Goal: Task Accomplishment & Management: Manage account settings

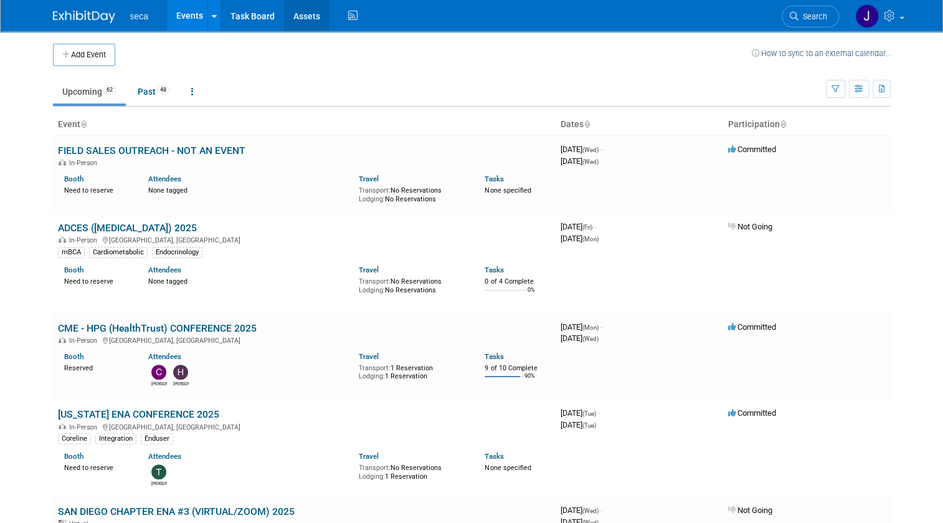
click at [284, 11] on link "Assets" at bounding box center [306, 15] width 45 height 31
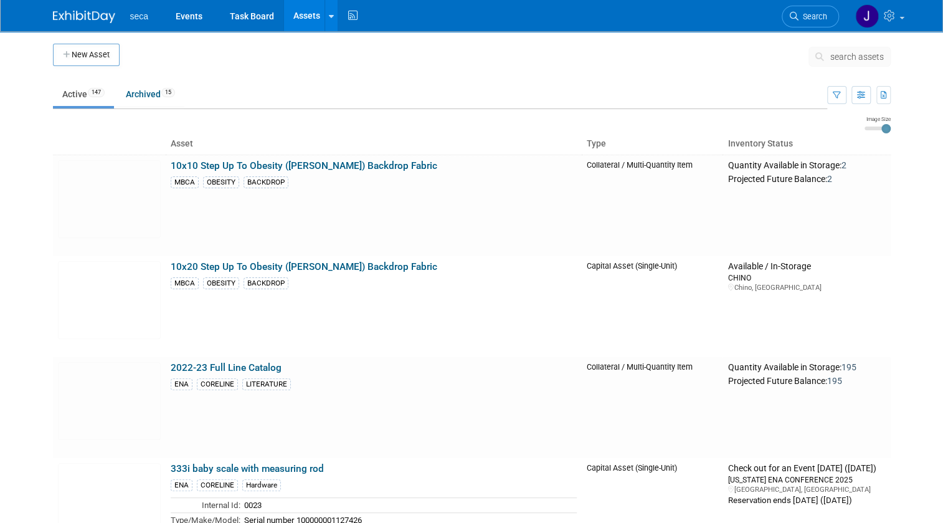
click at [859, 64] on button "search assets" at bounding box center [849, 57] width 82 height 20
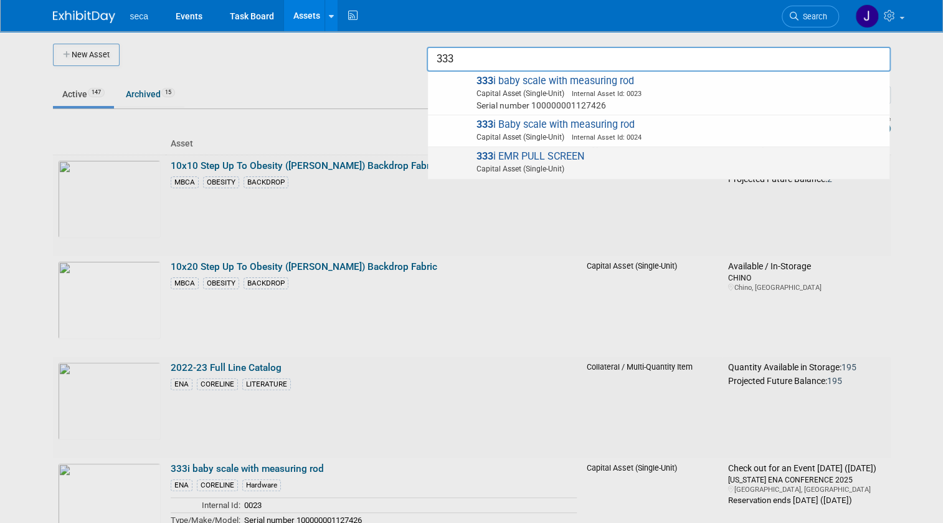
click at [513, 157] on span "333 i EMR PULL SCREEN Capital Asset (Single-Unit)" at bounding box center [658, 163] width 449 height 26
type input "333i EMR PULL SCREEN"
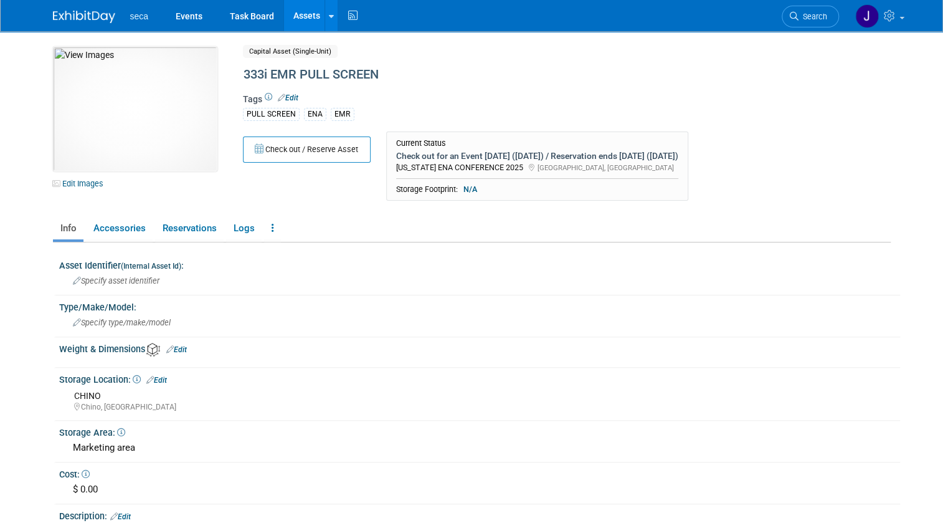
click at [100, 12] on img at bounding box center [84, 17] width 62 height 12
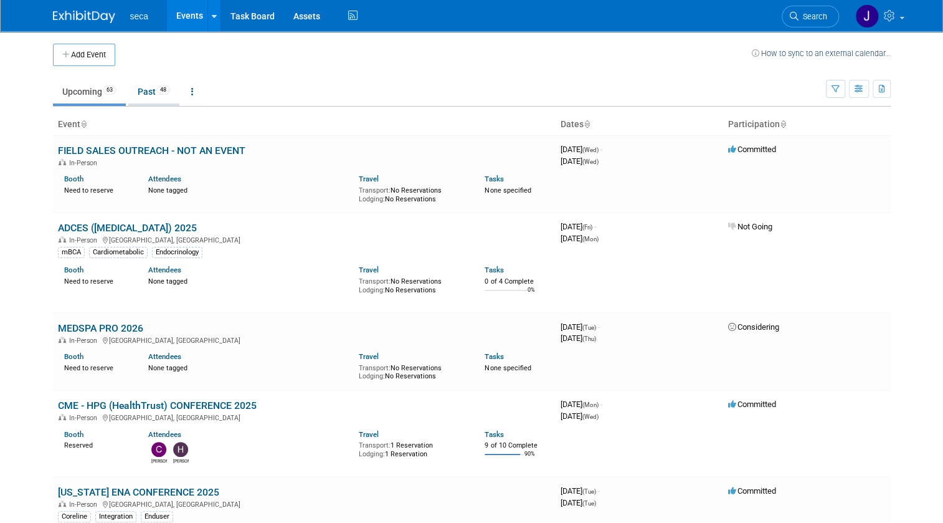
click at [140, 92] on link "Past 48" at bounding box center [153, 92] width 51 height 24
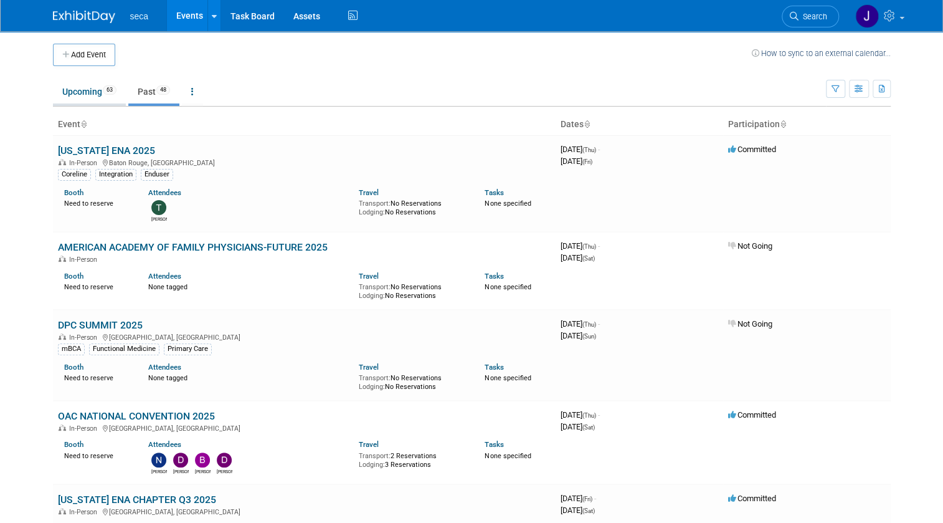
click at [69, 87] on link "Upcoming 63" at bounding box center [89, 92] width 73 height 24
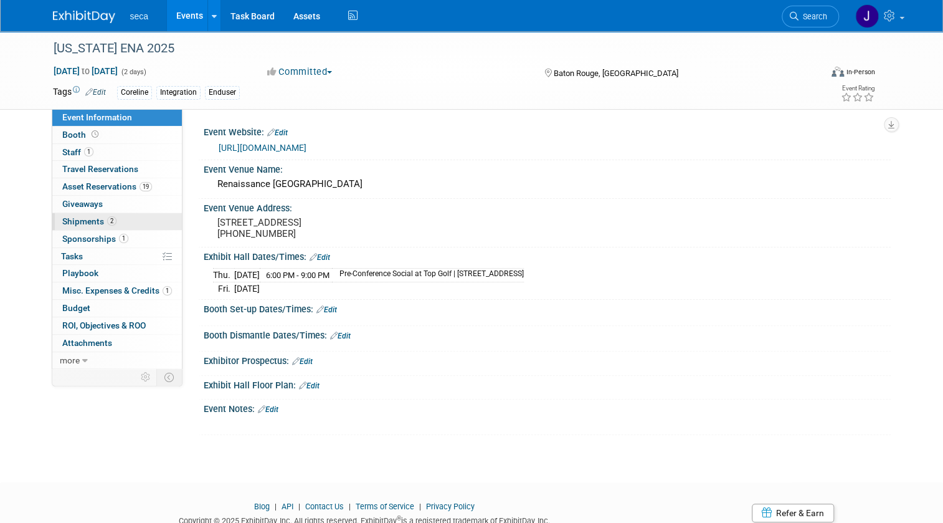
click at [80, 225] on span "Shipments 2" at bounding box center [89, 221] width 54 height 10
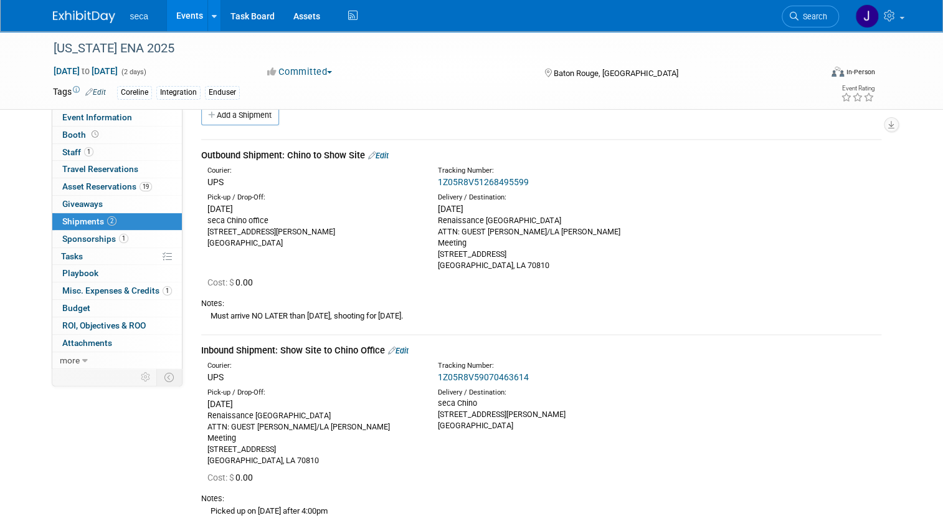
scroll to position [56, 0]
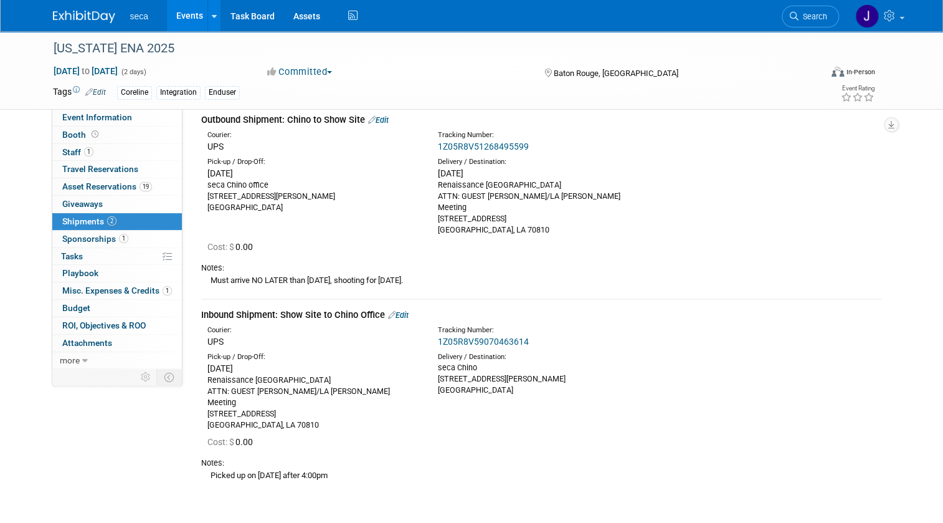
click at [492, 336] on link "1Z05R8V59070463614" at bounding box center [483, 341] width 91 height 10
click at [80, 185] on span "Asset Reservations 19" at bounding box center [107, 186] width 90 height 10
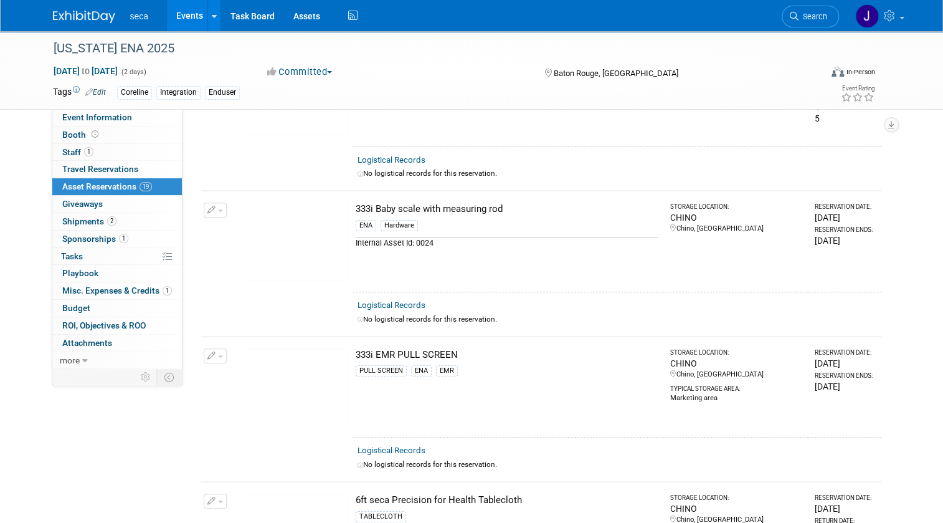
scroll to position [283, 0]
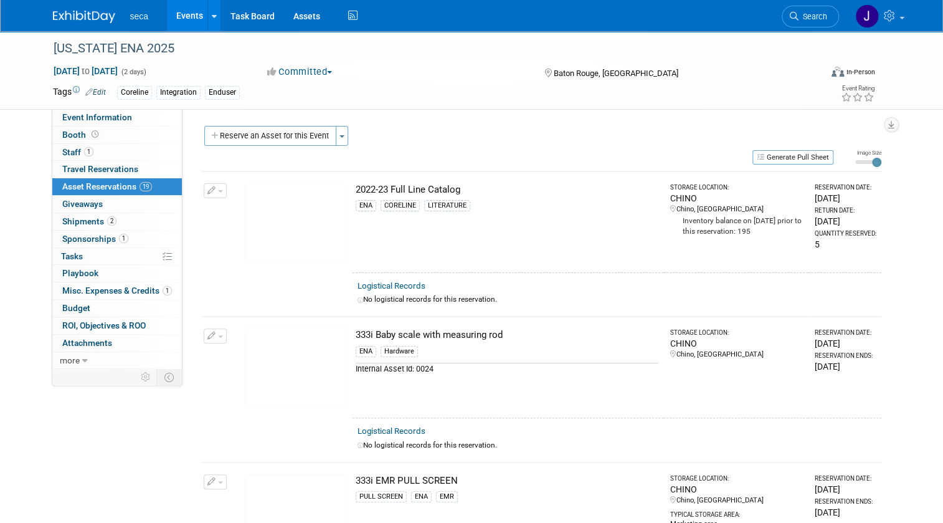
scroll to position [0, 0]
click at [85, 218] on span "Shipments 2" at bounding box center [89, 221] width 54 height 10
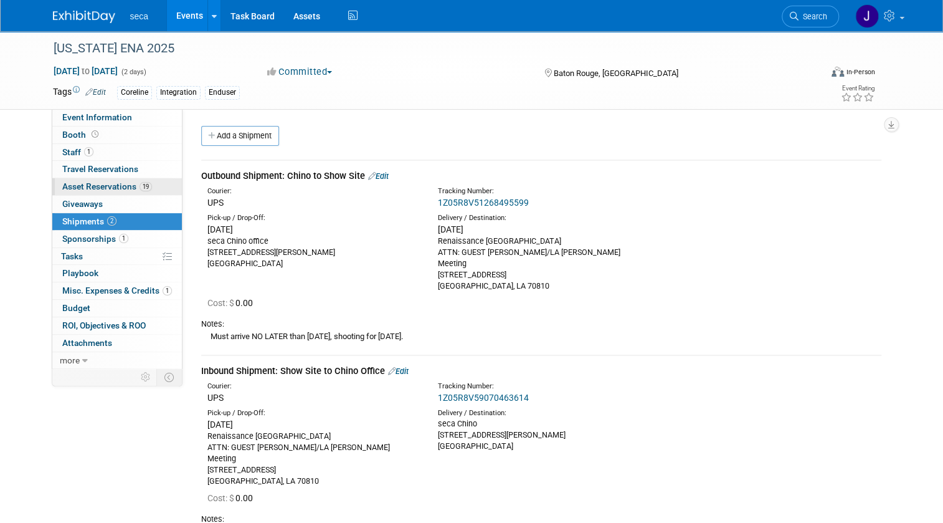
click at [85, 185] on span "Asset Reservations 19" at bounding box center [107, 186] width 90 height 10
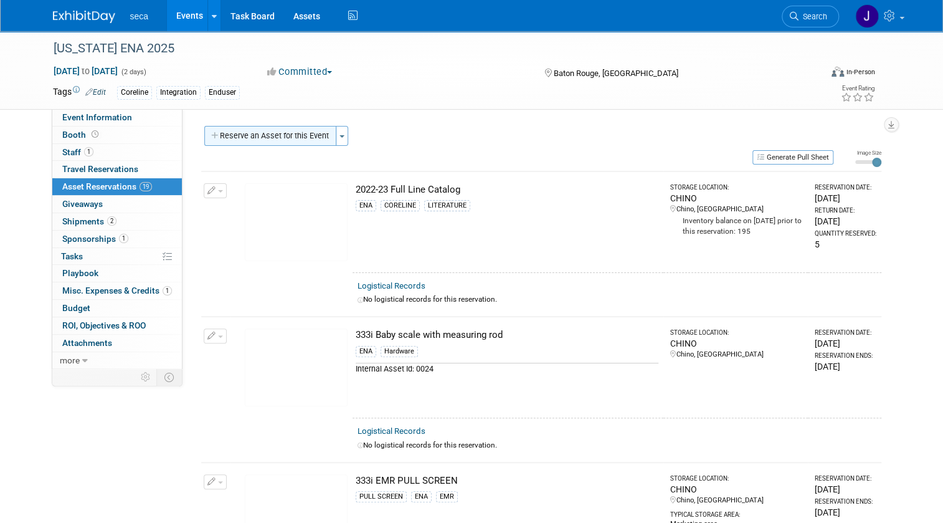
click at [280, 136] on button "Reserve an Asset for this Event" at bounding box center [270, 136] width 132 height 20
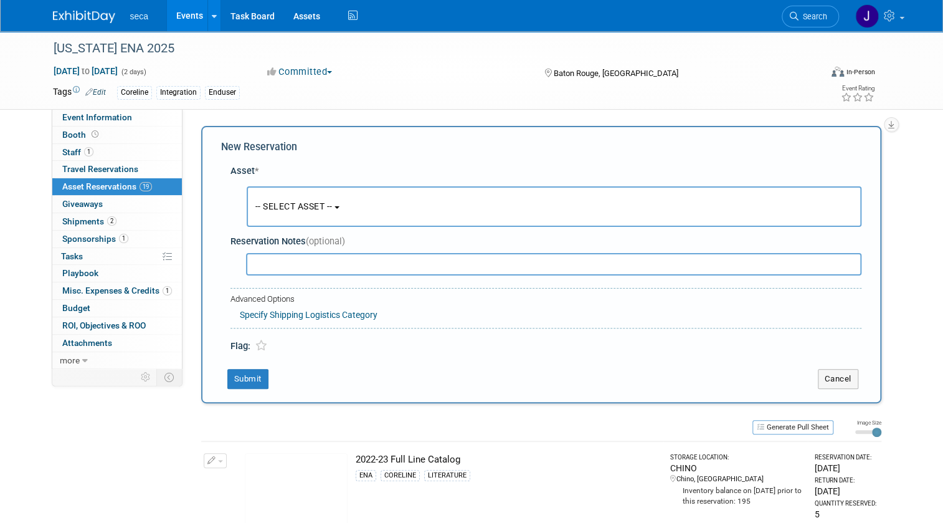
scroll to position [12, 0]
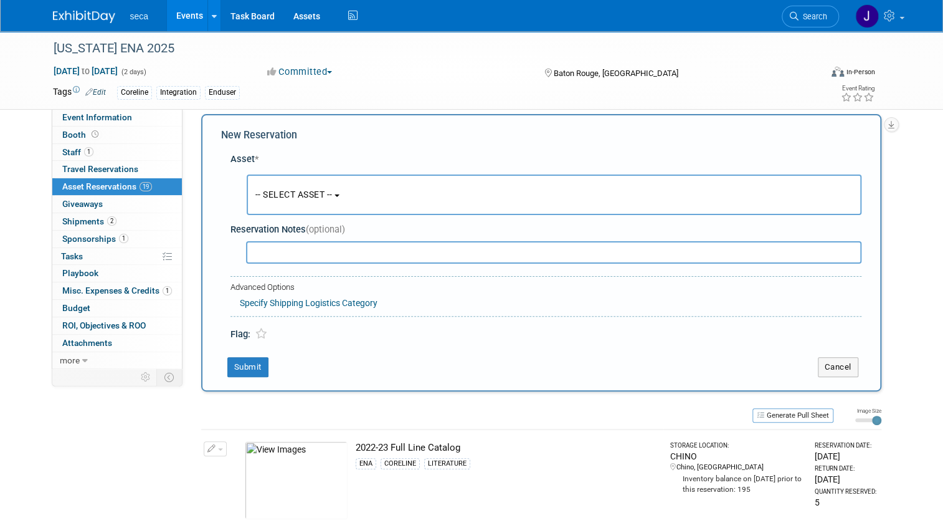
click at [308, 199] on span "-- SELECT ASSET --" at bounding box center [293, 194] width 77 height 10
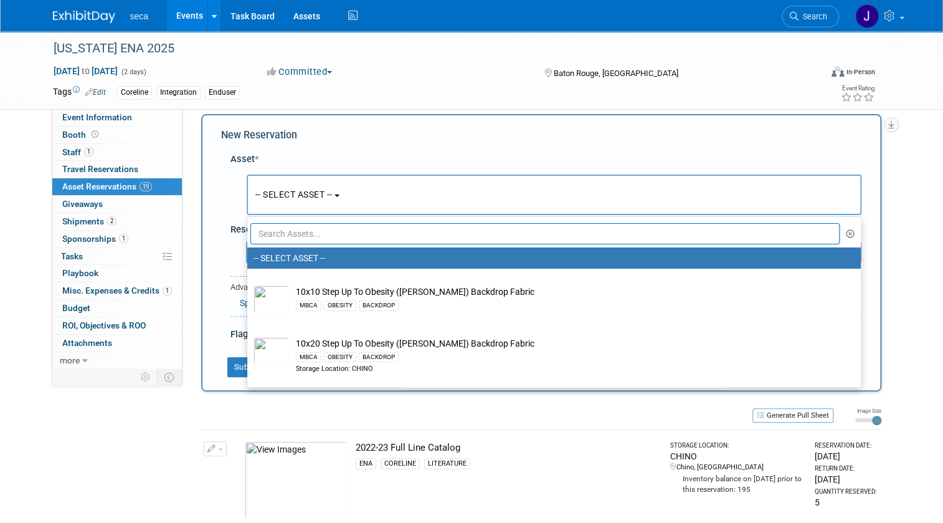
click at [308, 232] on input "text" at bounding box center [545, 233] width 590 height 21
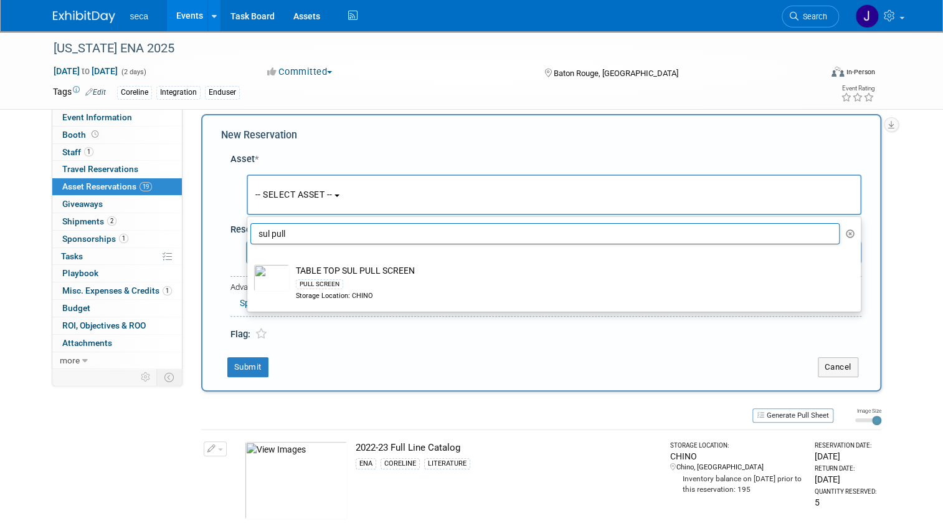
drag, startPoint x: 286, startPoint y: 230, endPoint x: 196, endPoint y: 230, distance: 90.3
click at [201, 230] on div "New Reservation Asset * -- SELECT ASSET --" at bounding box center [541, 252] width 680 height 277
type input "sul pull"
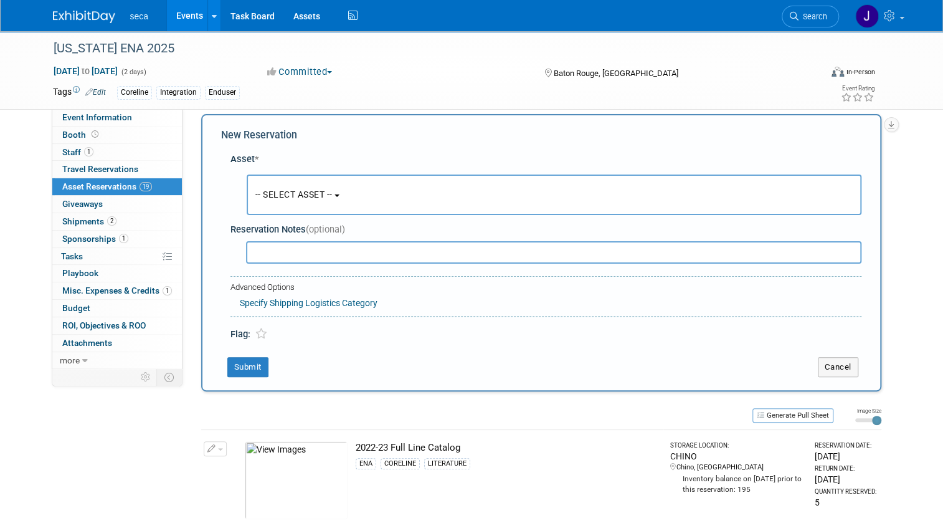
click at [297, 193] on span "-- SELECT ASSET --" at bounding box center [293, 194] width 77 height 10
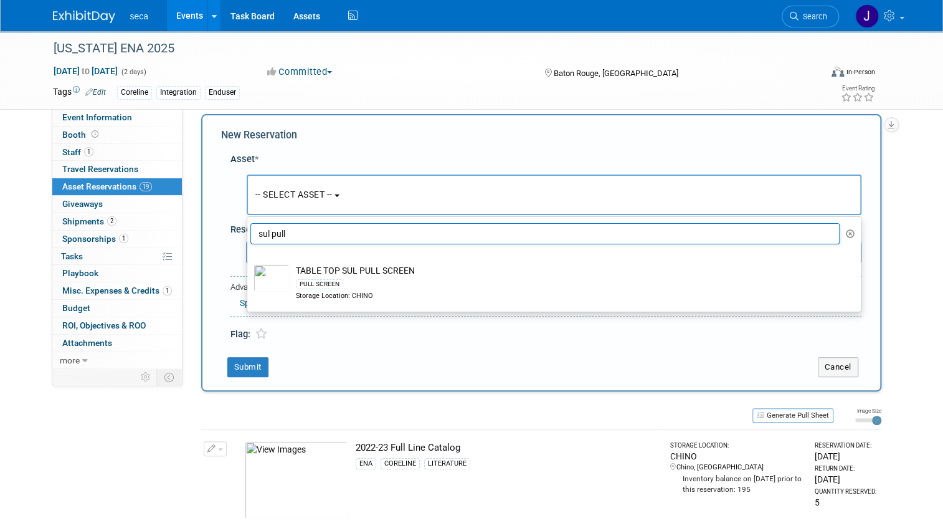
drag, startPoint x: 279, startPoint y: 231, endPoint x: 235, endPoint y: 233, distance: 43.6
click at [235, 233] on div "Asset * -- SELECT ASSET --" at bounding box center [541, 243] width 640 height 195
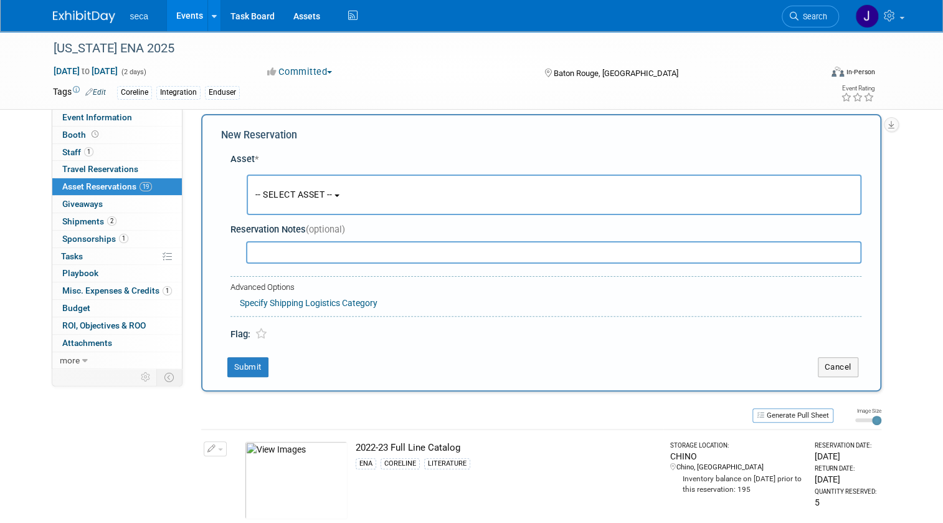
click at [284, 186] on button "-- SELECT ASSET --" at bounding box center [554, 194] width 615 height 40
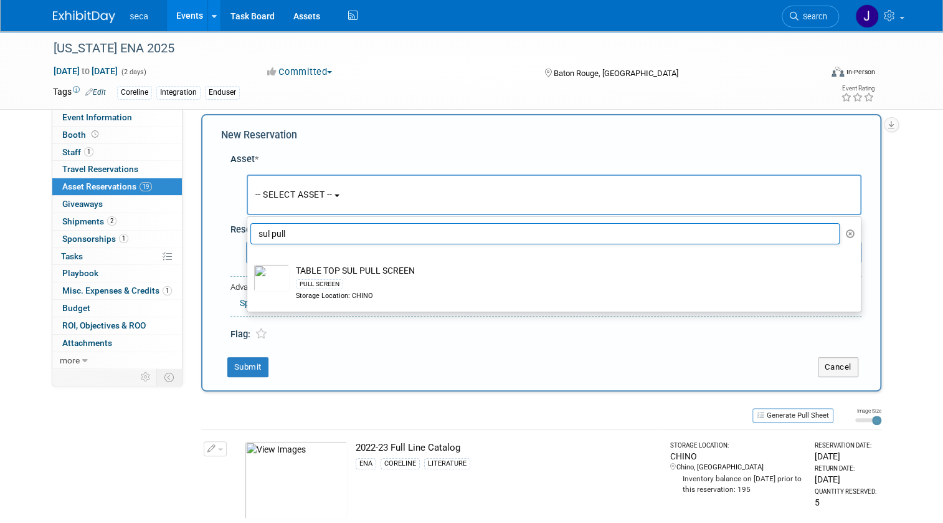
drag, startPoint x: 276, startPoint y: 235, endPoint x: 254, endPoint y: 231, distance: 22.1
click at [254, 231] on input "sul pull" at bounding box center [545, 233] width 590 height 21
type input "l"
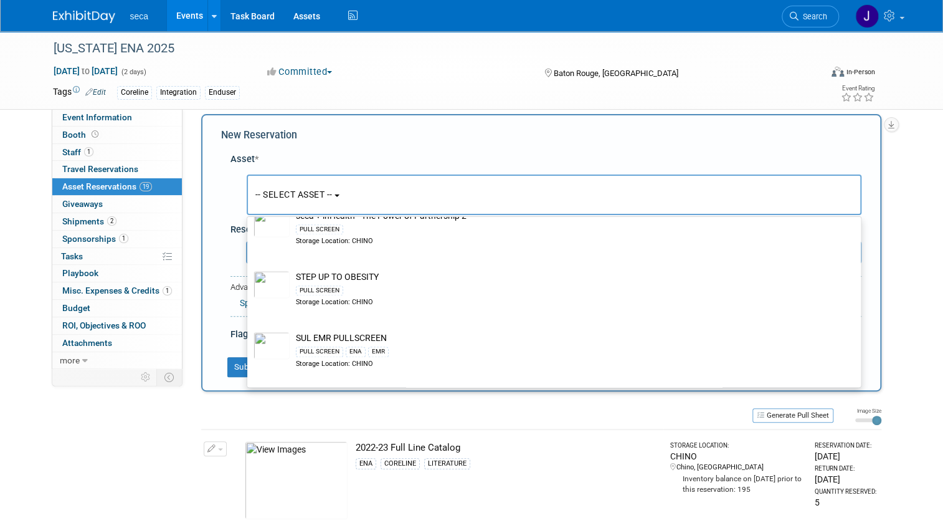
scroll to position [1076, 0]
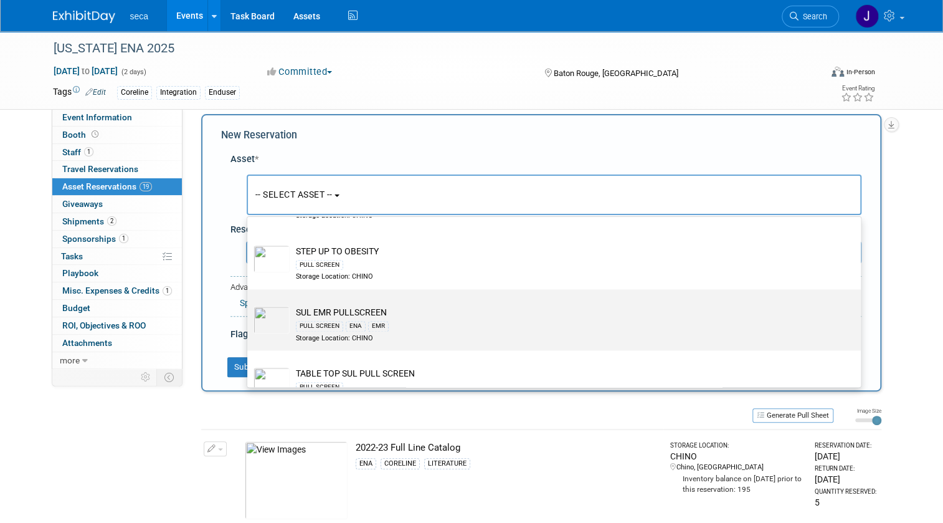
type input "pull"
click at [443, 319] on div "PULL SCREEN ENA EMR" at bounding box center [566, 325] width 540 height 14
click at [249, 304] on input "SUL EMR PULLSCREEN PULL SCREEN ENA EMR Storage Location: CHINO" at bounding box center [245, 300] width 8 height 8
select select "10727392"
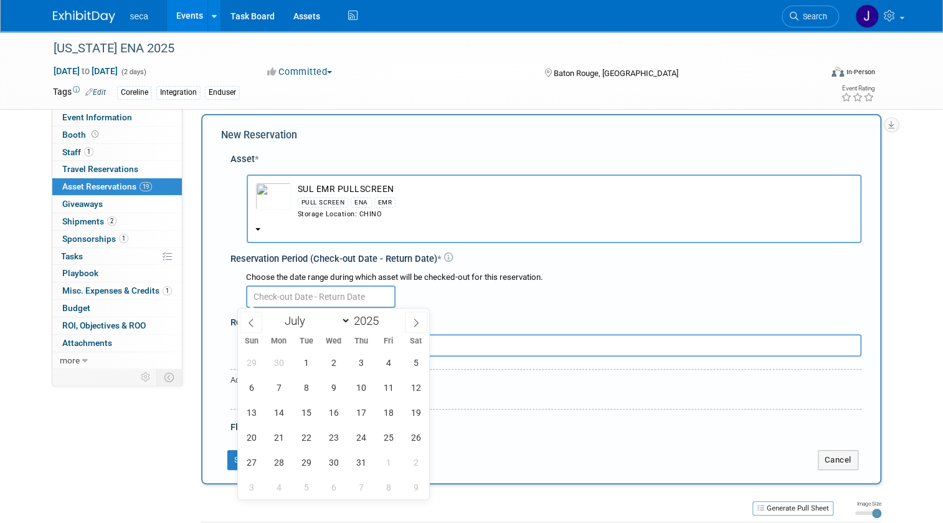
click at [269, 298] on input "text" at bounding box center [320, 296] width 149 height 22
click at [418, 321] on icon at bounding box center [416, 322] width 9 height 9
select select "7"
click at [273, 416] on span "11" at bounding box center [279, 412] width 24 height 24
type input "Aug 11, 2025"
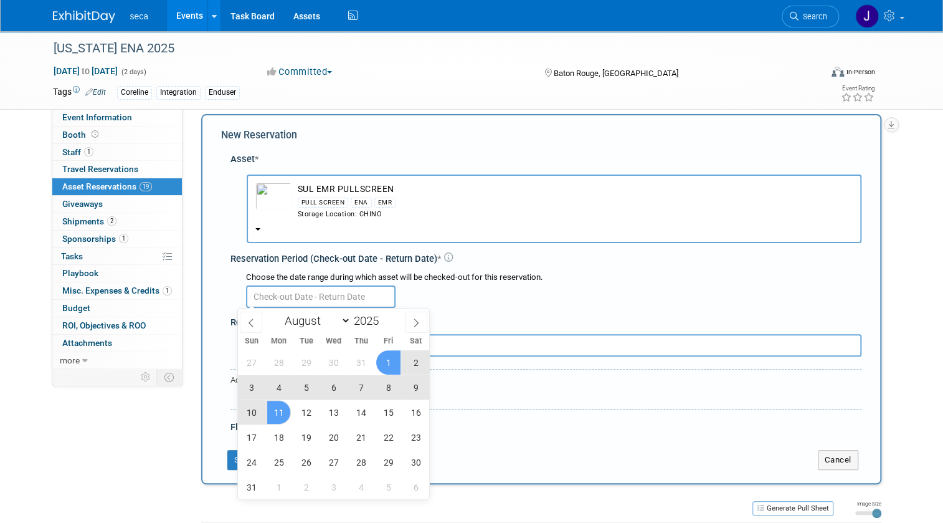
click at [523, 184] on td "SUL EMR PULLSCREEN PULL SCREEN ENA EMR Storage Location: CHINO" at bounding box center [571, 200] width 561 height 37
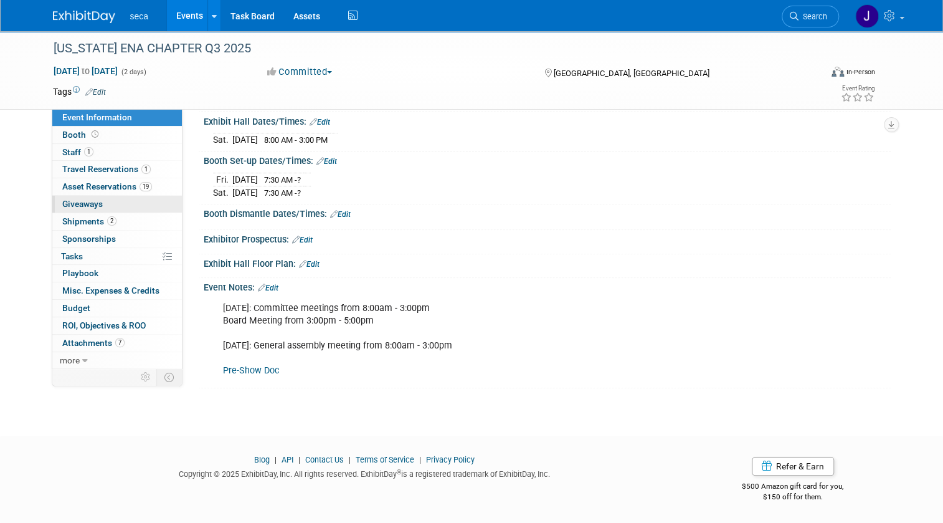
scroll to position [145, 0]
click at [81, 220] on span "Shipments 2" at bounding box center [89, 221] width 54 height 10
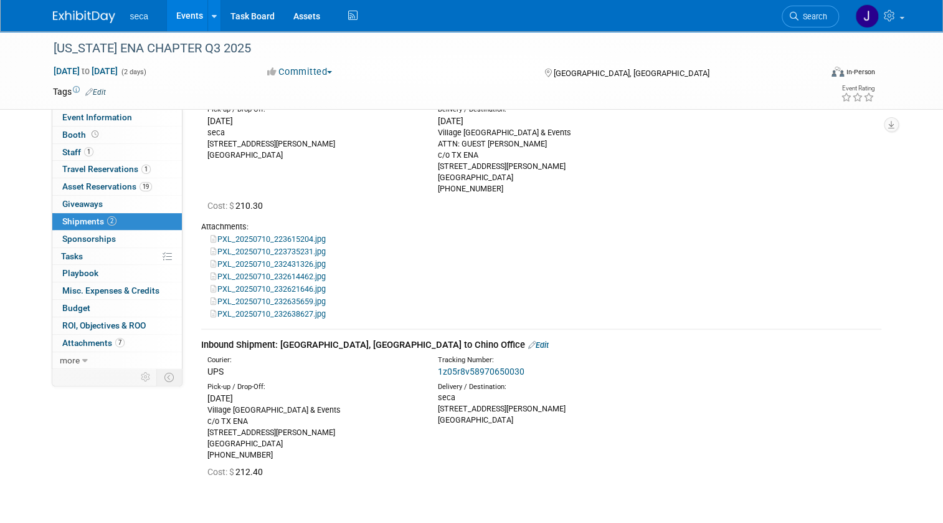
scroll to position [113, 0]
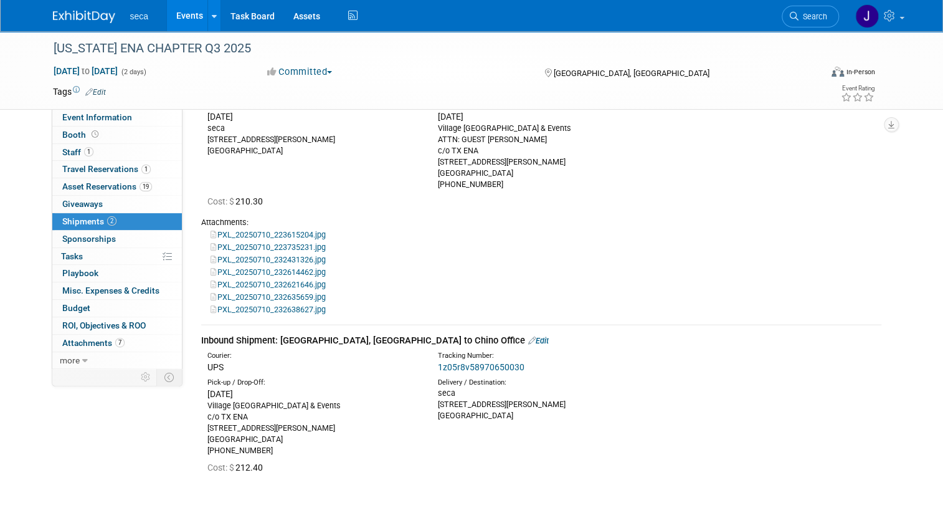
click at [480, 364] on link "1z05r8v58970650030" at bounding box center [481, 367] width 87 height 10
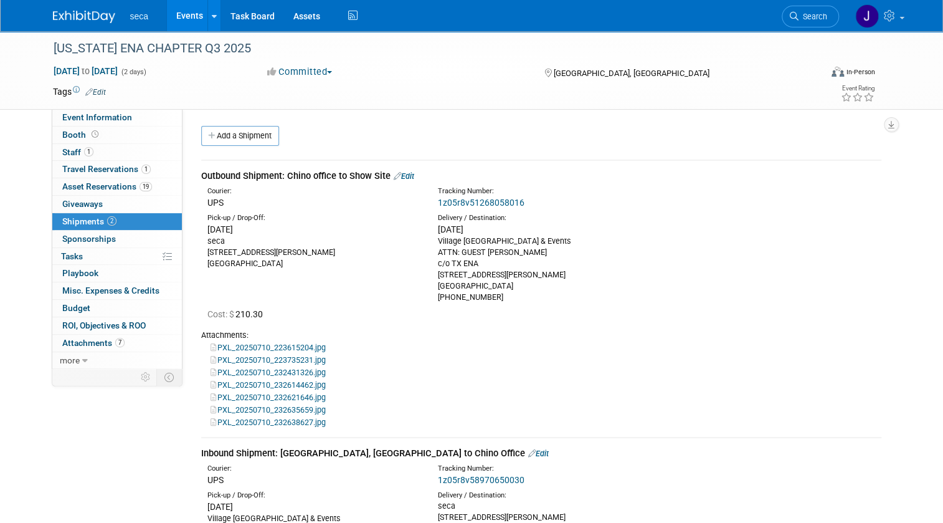
drag, startPoint x: 542, startPoint y: 238, endPoint x: 437, endPoint y: 242, distance: 104.7
click at [438, 242] on div "Village Villas Hotel & Events ATTN: GUEST HASAN ABDALLAH c/o TX ENA 4209 Eck La…" at bounding box center [544, 268] width 212 height 67
copy div "Village Villas Hotel & Events"
click at [66, 187] on span "Asset Reservations 19" at bounding box center [107, 186] width 90 height 10
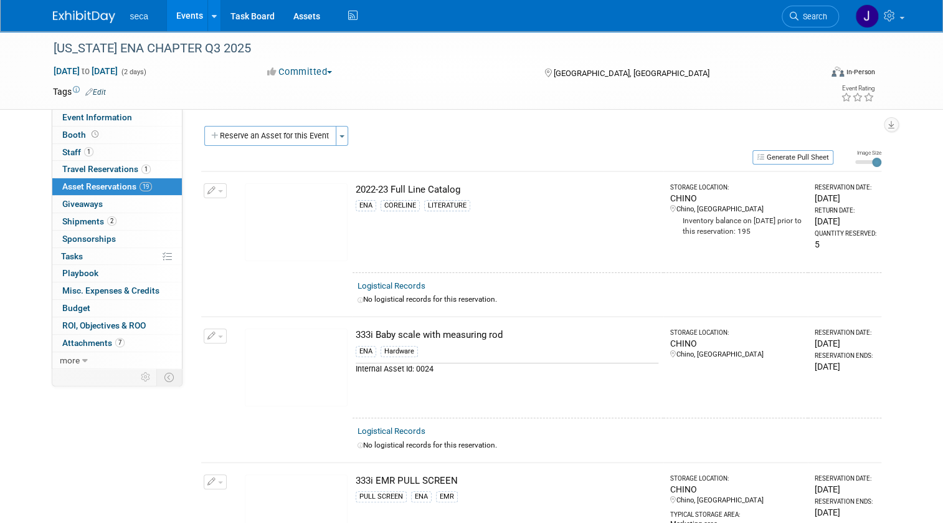
scroll to position [339, 0]
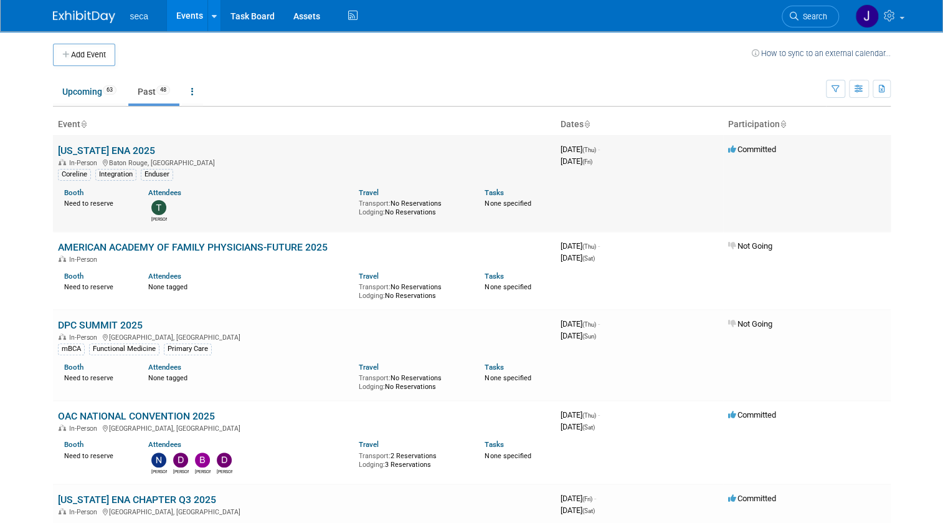
click at [99, 147] on link "[US_STATE] ENA 2025" at bounding box center [106, 150] width 97 height 12
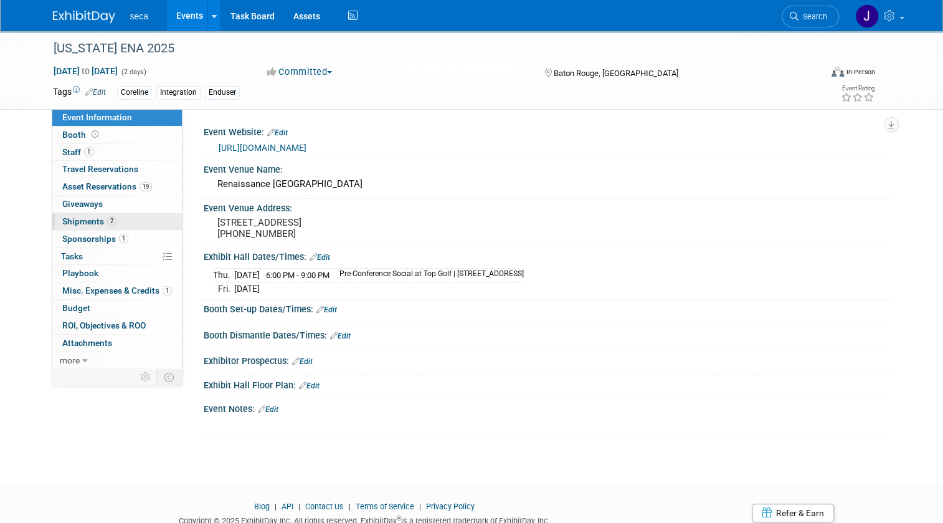
click at [107, 222] on span "2" at bounding box center [111, 220] width 9 height 9
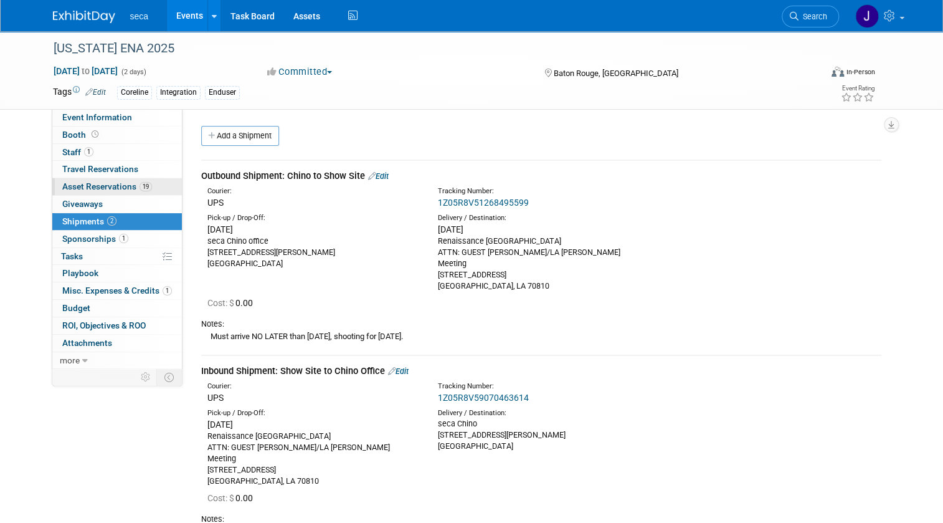
click at [98, 187] on span "Asset Reservations 19" at bounding box center [107, 186] width 90 height 10
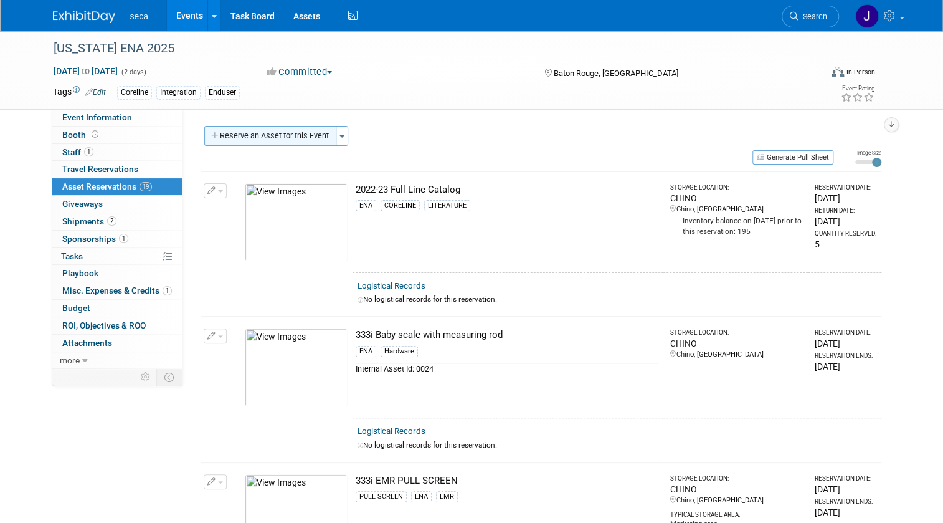
click at [265, 141] on button "Reserve an Asset for this Event" at bounding box center [270, 136] width 132 height 20
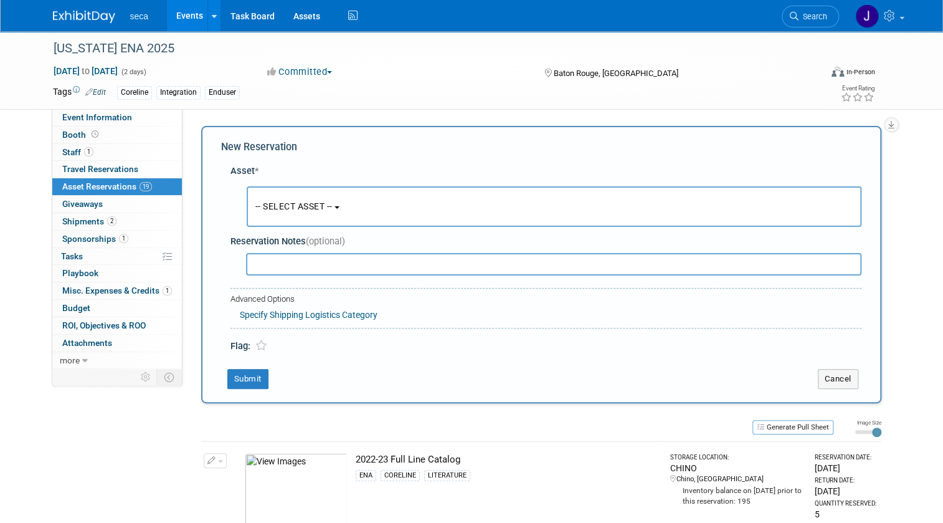
scroll to position [12, 0]
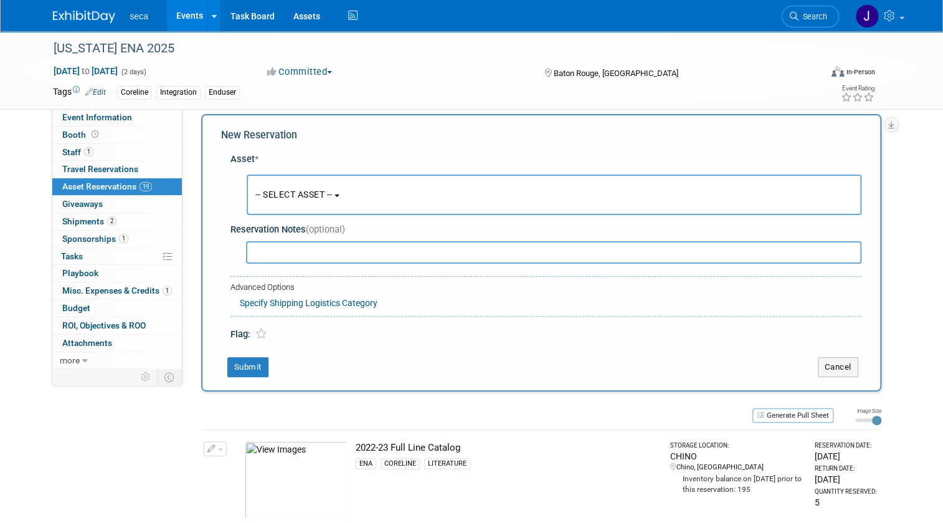
click at [273, 194] on span "-- SELECT ASSET --" at bounding box center [293, 194] width 77 height 10
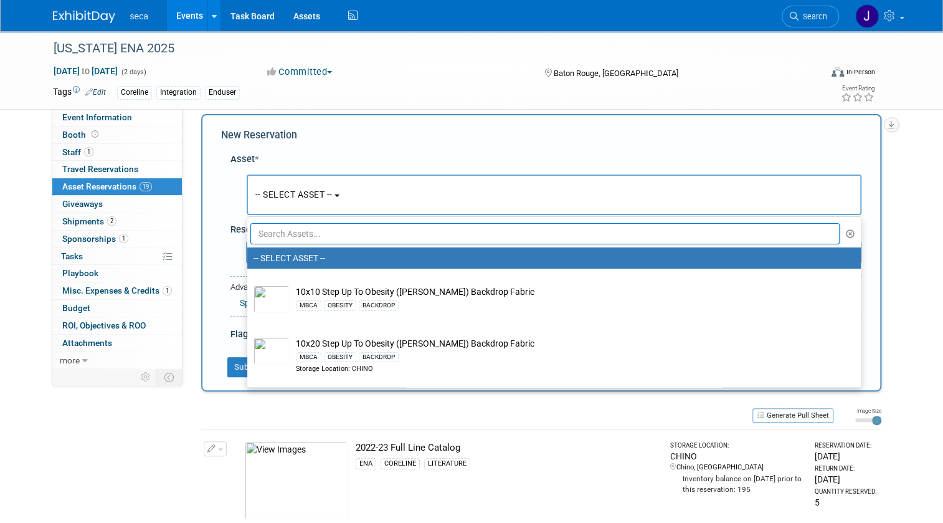
click at [278, 232] on input "text" at bounding box center [545, 233] width 590 height 21
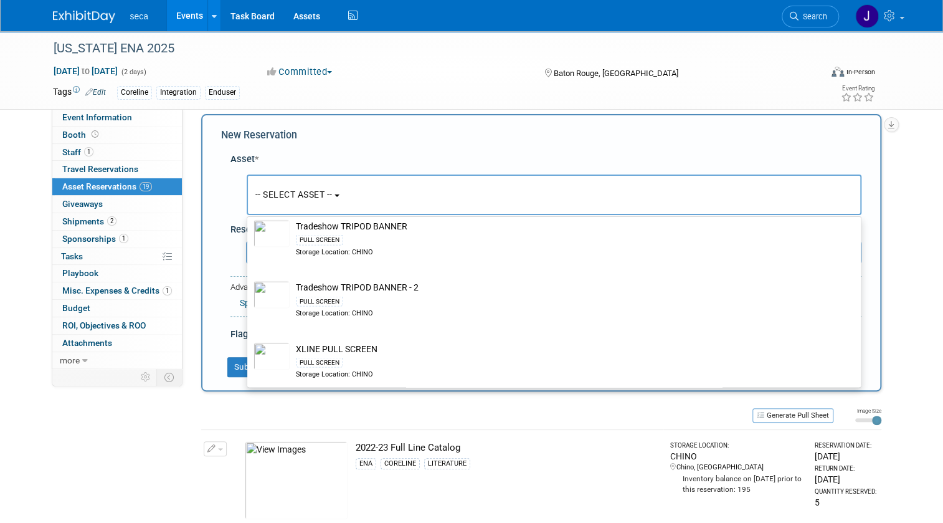
scroll to position [1124, 0]
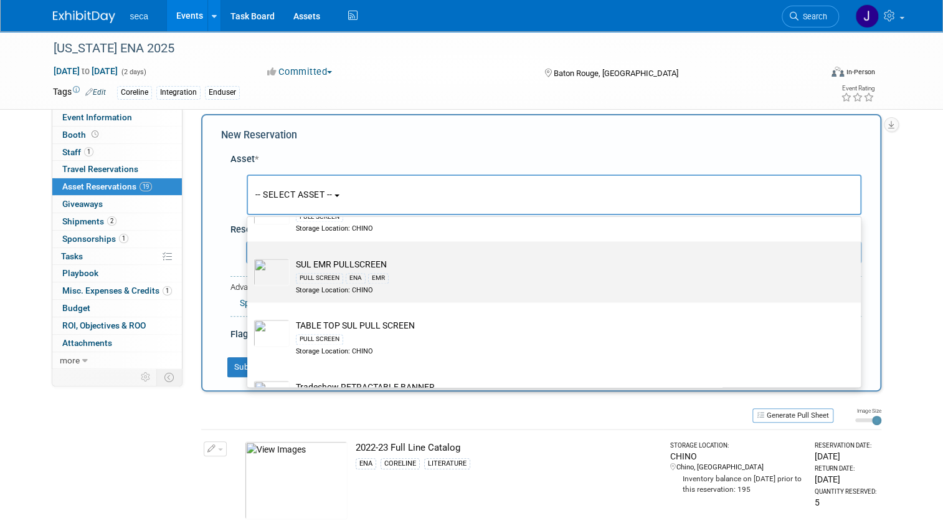
type input "pull"
click at [327, 263] on td "SUL EMR PULLSCREEN PULL SCREEN ENA EMR Storage Location: CHINO" at bounding box center [563, 276] width 546 height 37
click at [249, 256] on input "SUL EMR PULLSCREEN PULL SCREEN ENA EMR Storage Location: CHINO" at bounding box center [245, 252] width 8 height 8
select select "10727392"
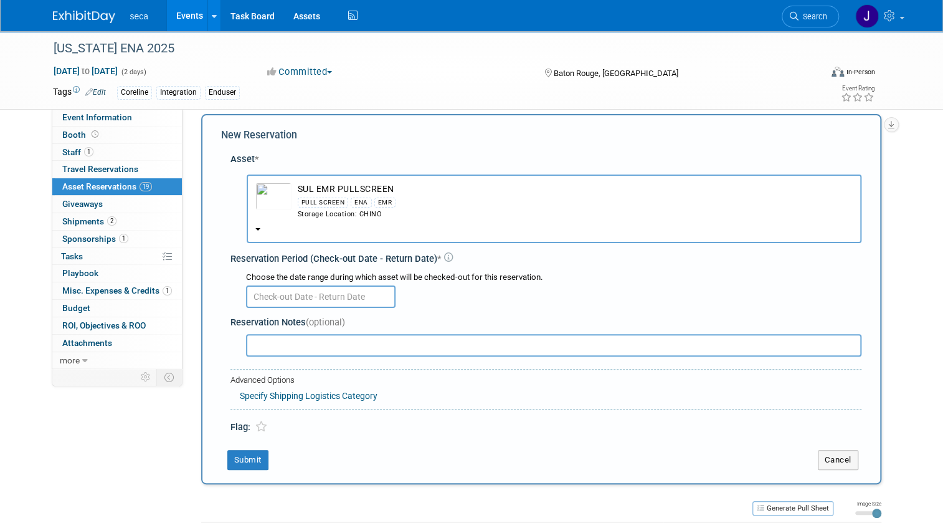
click at [296, 290] on input "text" at bounding box center [320, 296] width 149 height 22
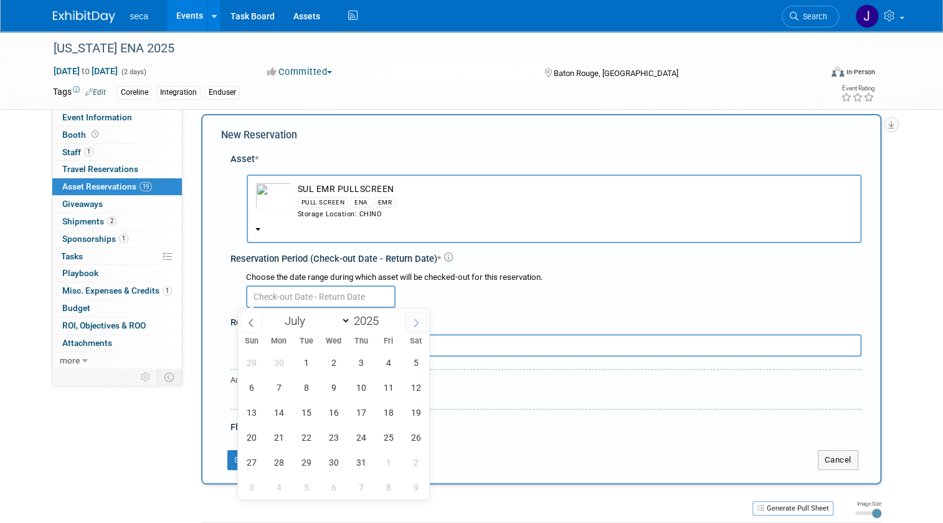
click at [417, 325] on icon at bounding box center [416, 322] width 9 height 9
select select "7"
drag, startPoint x: 55, startPoint y: 29, endPoint x: 71, endPoint y: 14, distance: 21.6
click at [55, 29] on div "seca Events Add Event Bulk Upload Events Shareable Event Boards Recently Viewed…" at bounding box center [472, 15] width 838 height 31
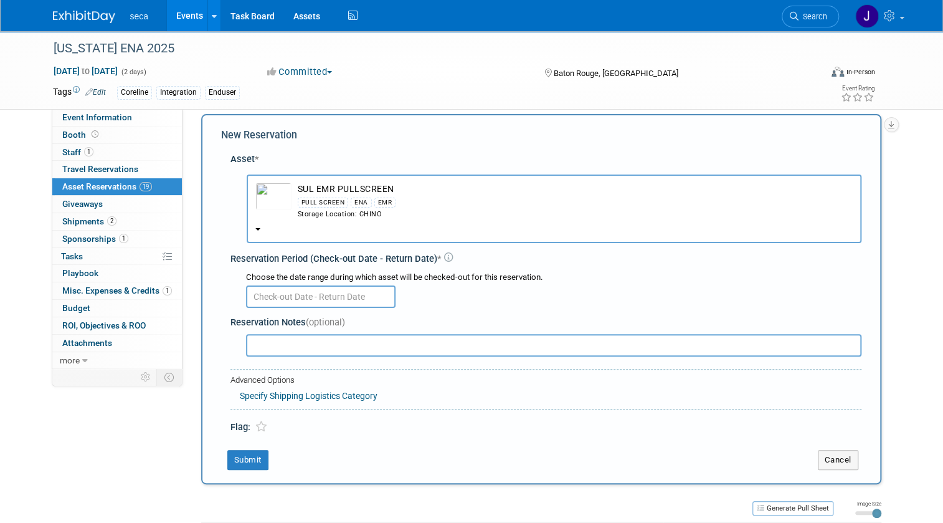
click at [73, 13] on img at bounding box center [84, 17] width 62 height 12
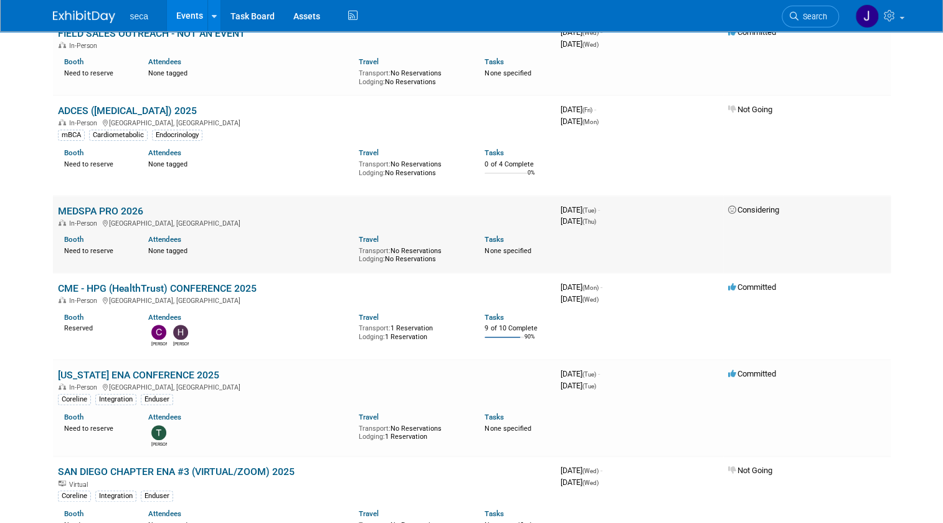
scroll to position [226, 0]
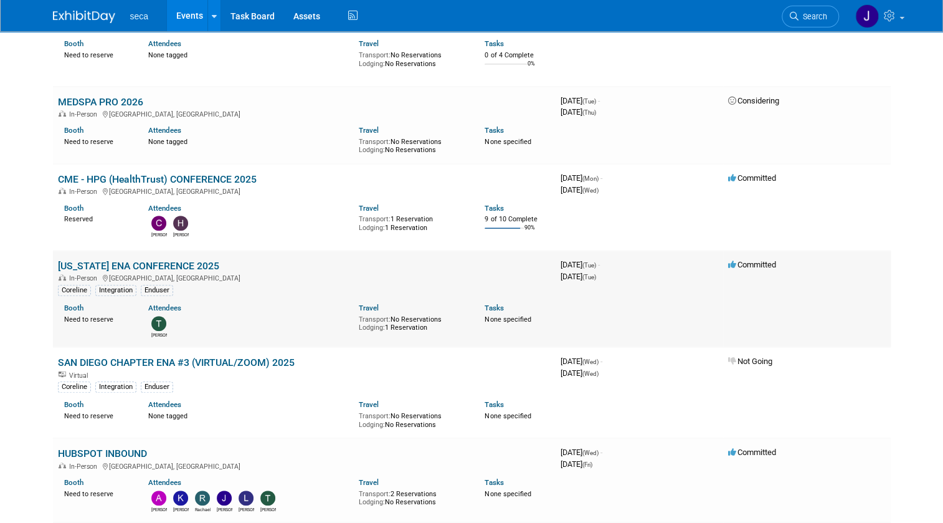
click at [110, 262] on link "[US_STATE] ENA CONFERENCE 2025" at bounding box center [138, 266] width 161 height 12
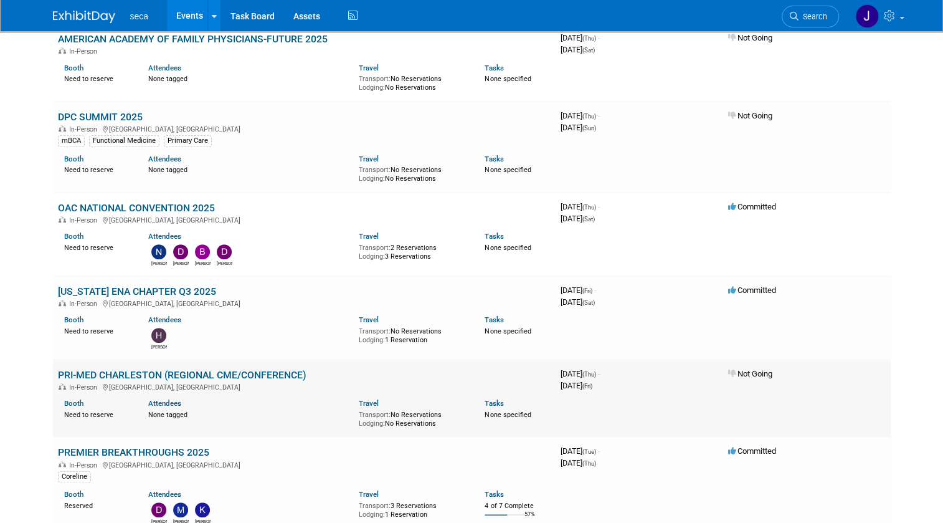
scroll to position [226, 0]
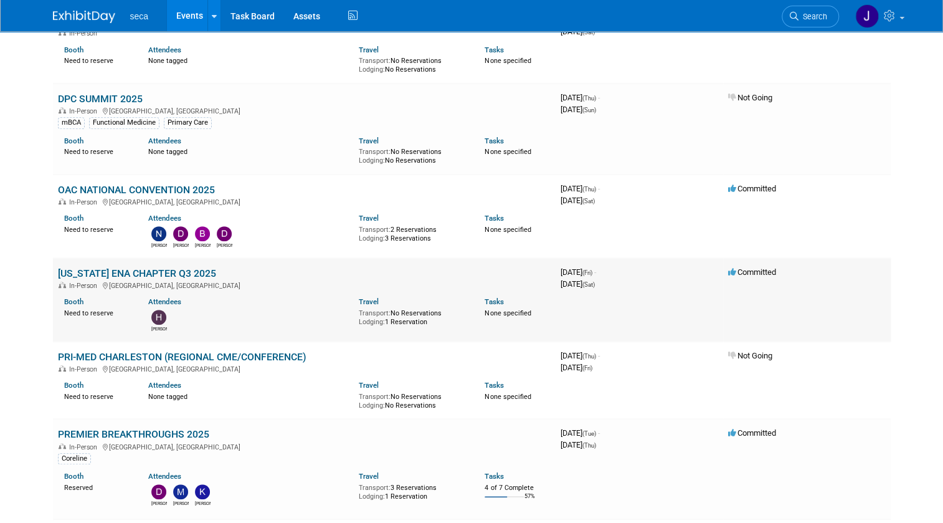
click at [116, 268] on link "[US_STATE] ENA CHAPTER Q3 2025" at bounding box center [137, 273] width 158 height 12
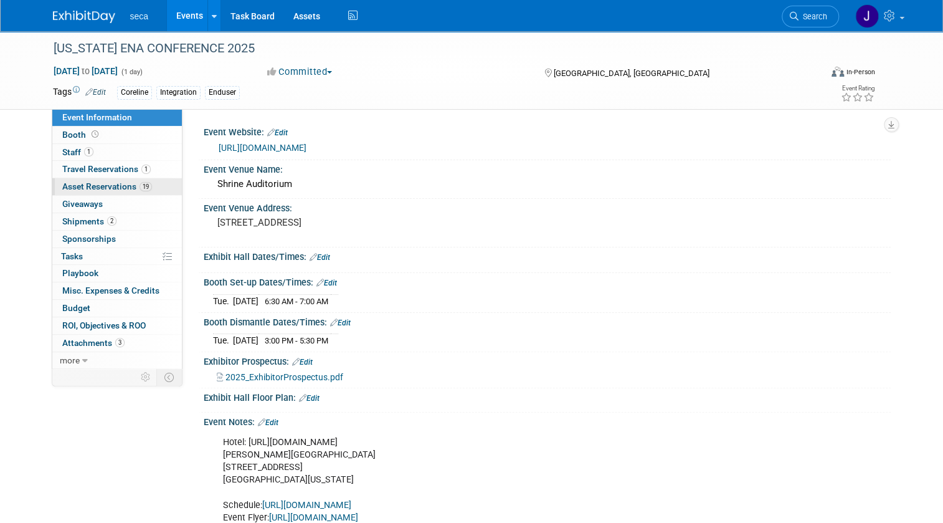
click at [78, 186] on span "Asset Reservations 19" at bounding box center [107, 186] width 90 height 10
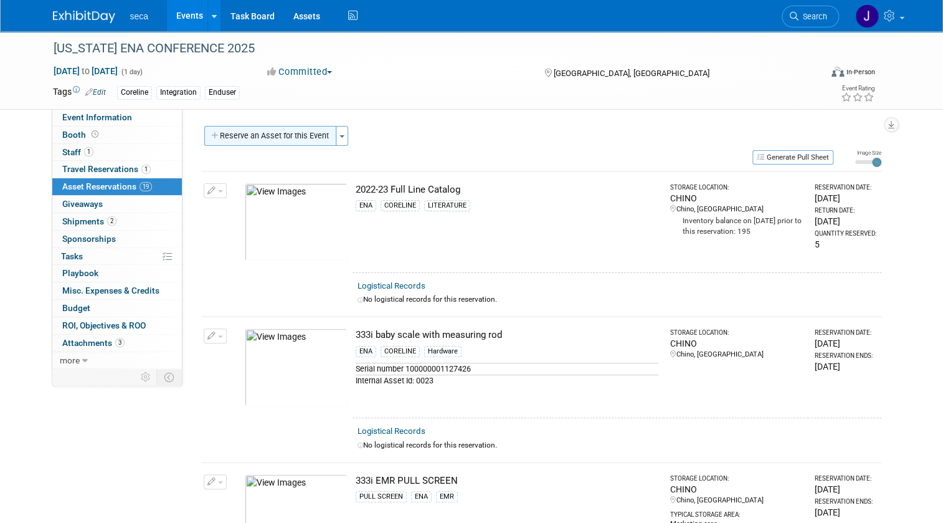
click at [249, 128] on button "Reserve an Asset for this Event" at bounding box center [270, 136] width 132 height 20
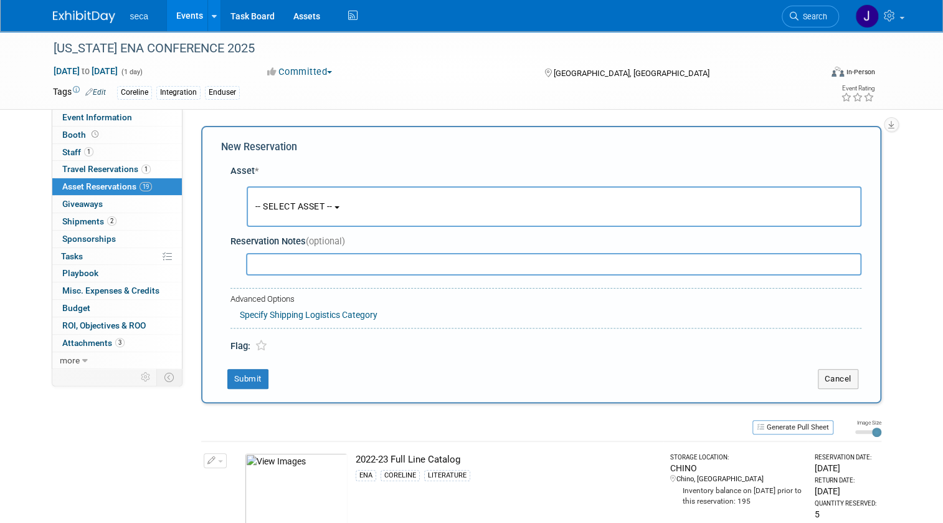
scroll to position [12, 0]
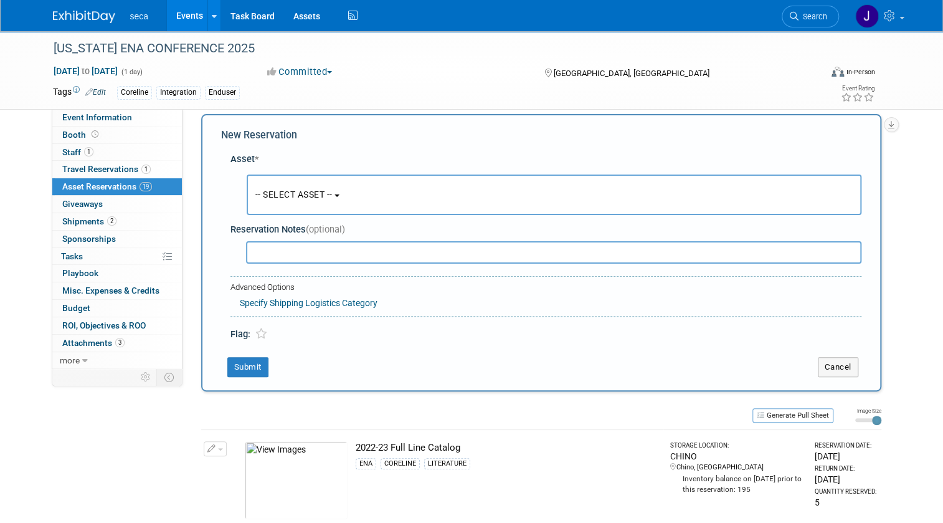
click at [273, 207] on button "-- SELECT ASSET --" at bounding box center [554, 194] width 615 height 40
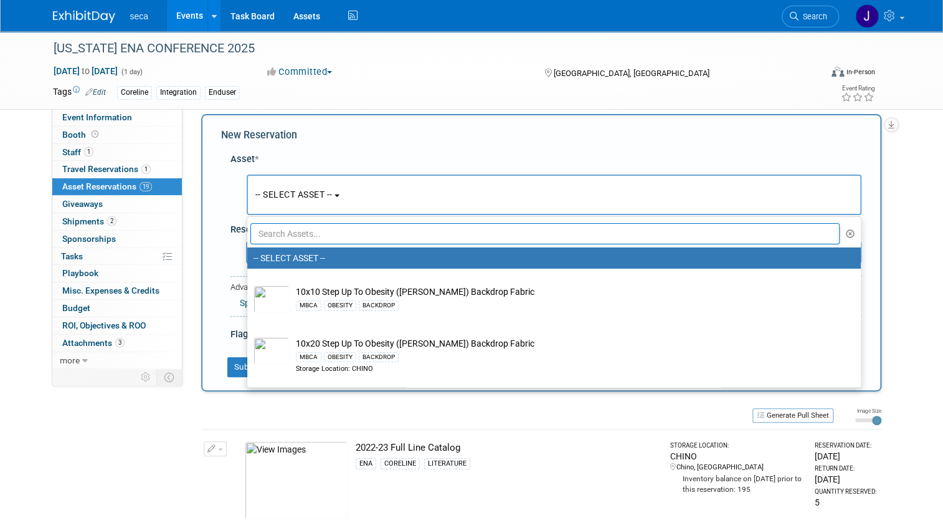
click at [275, 229] on input "text" at bounding box center [545, 233] width 590 height 21
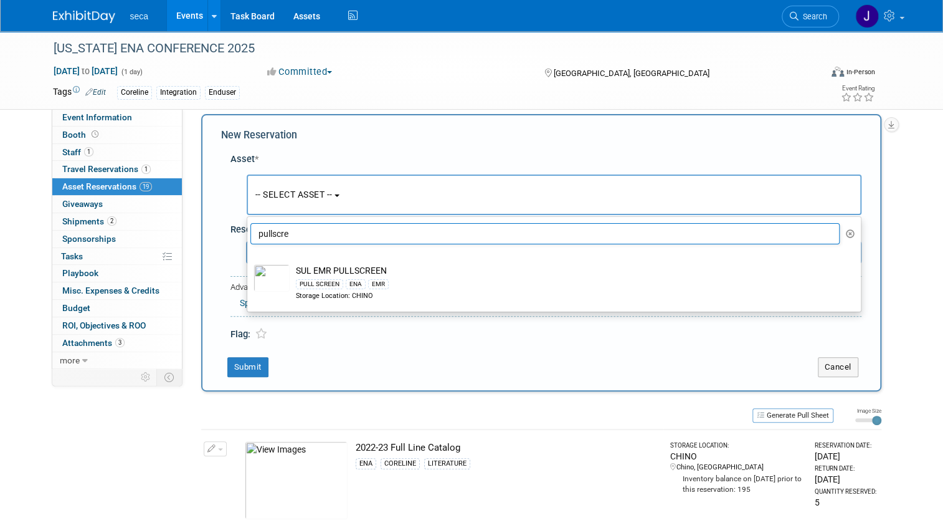
drag, startPoint x: 285, startPoint y: 233, endPoint x: 221, endPoint y: 234, distance: 63.5
click at [221, 234] on div "Asset * -- SELECT ASSET --" at bounding box center [541, 243] width 640 height 195
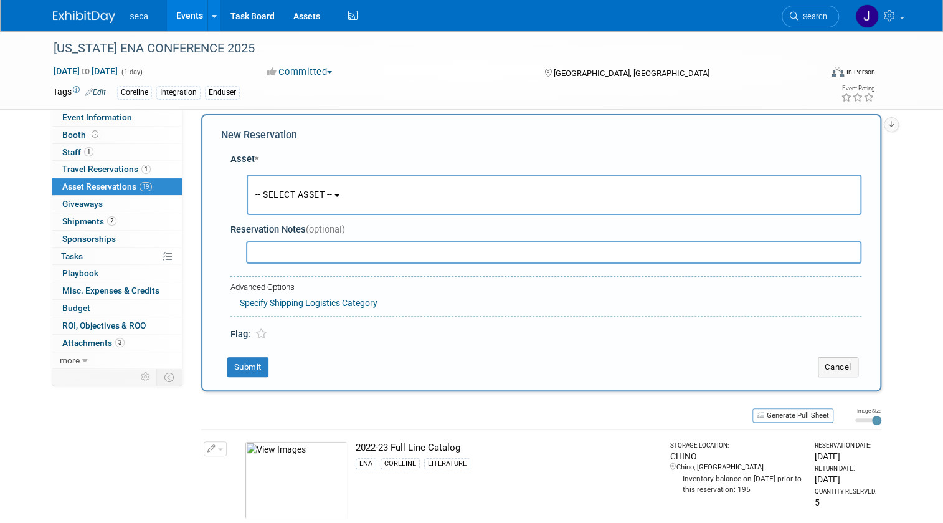
click at [284, 200] on button "-- SELECT ASSET --" at bounding box center [554, 194] width 615 height 40
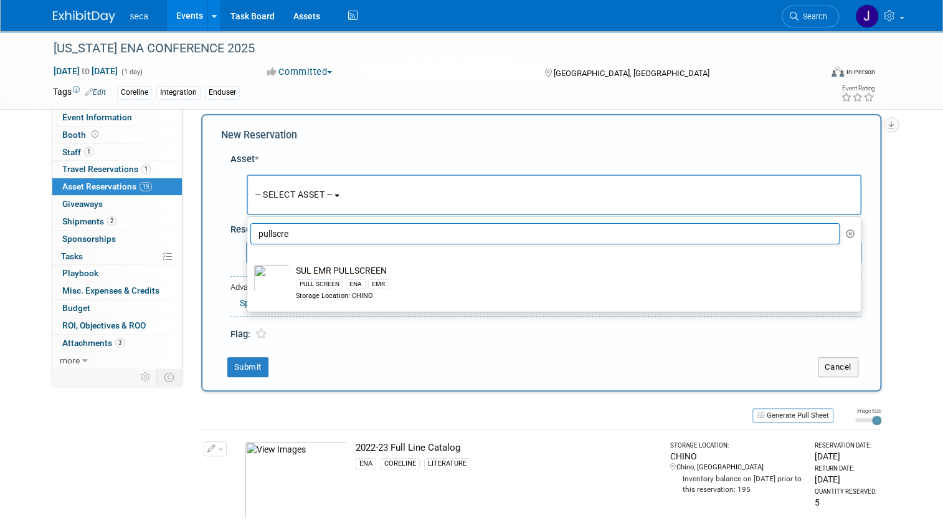
click at [292, 230] on input "pullscre" at bounding box center [545, 233] width 590 height 21
type input "p"
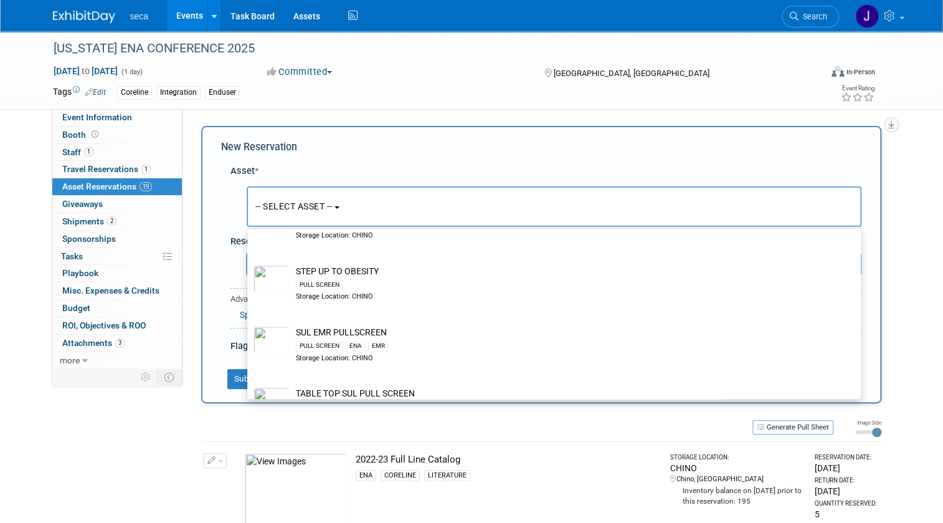
scroll to position [1067, 0]
type input "pull screen"
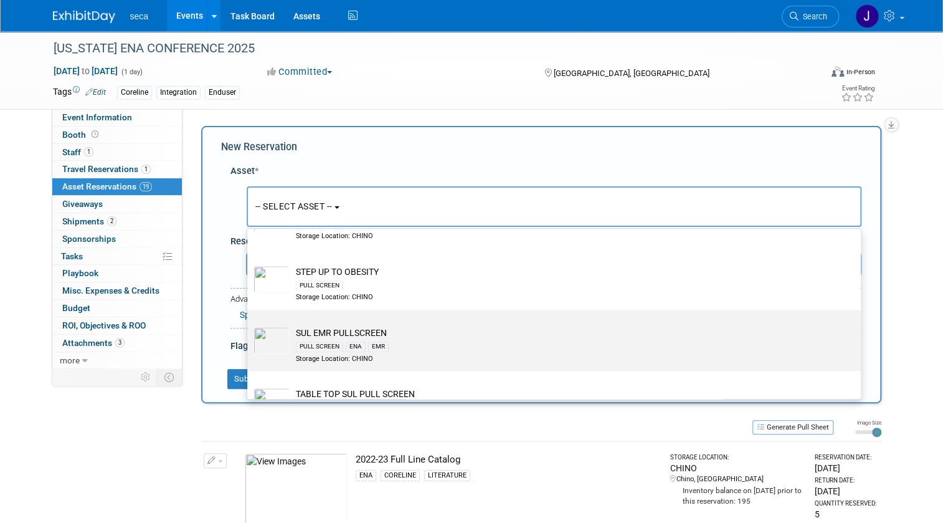
click at [339, 330] on td "SUL EMR PULLSCREEN PULL SCREEN ENA EMR Storage Location: CHINO" at bounding box center [563, 344] width 546 height 37
click at [249, 324] on input "SUL EMR PULLSCREEN PULL SCREEN ENA EMR Storage Location: CHINO" at bounding box center [245, 320] width 8 height 8
select select "10727392"
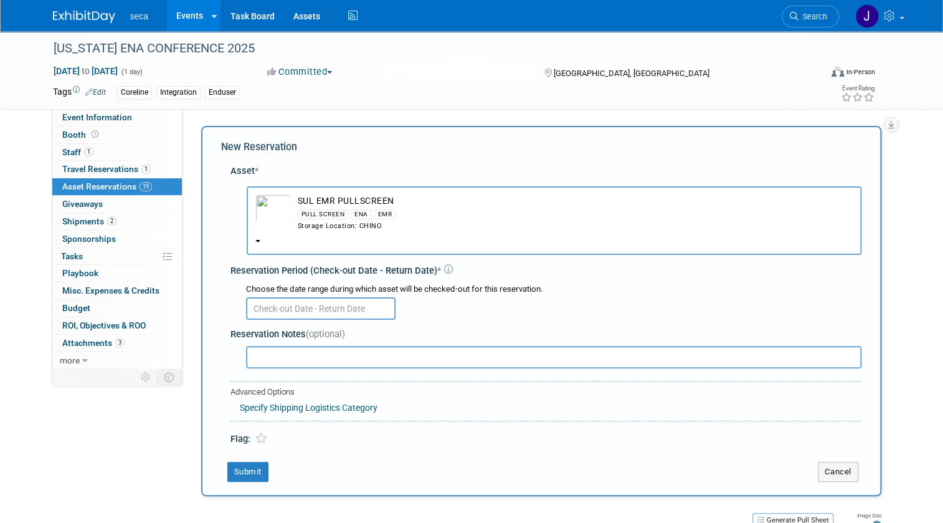
click at [268, 363] on input "text" at bounding box center [553, 357] width 615 height 22
type input "Sending in place of 333i."
click at [250, 470] on button "Submit" at bounding box center [247, 471] width 41 height 20
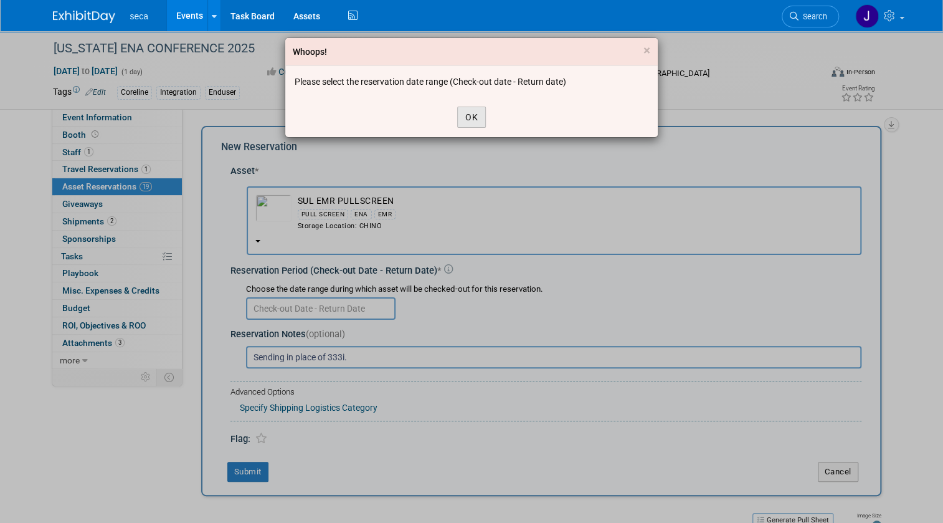
click at [484, 109] on button "OK" at bounding box center [471, 116] width 29 height 21
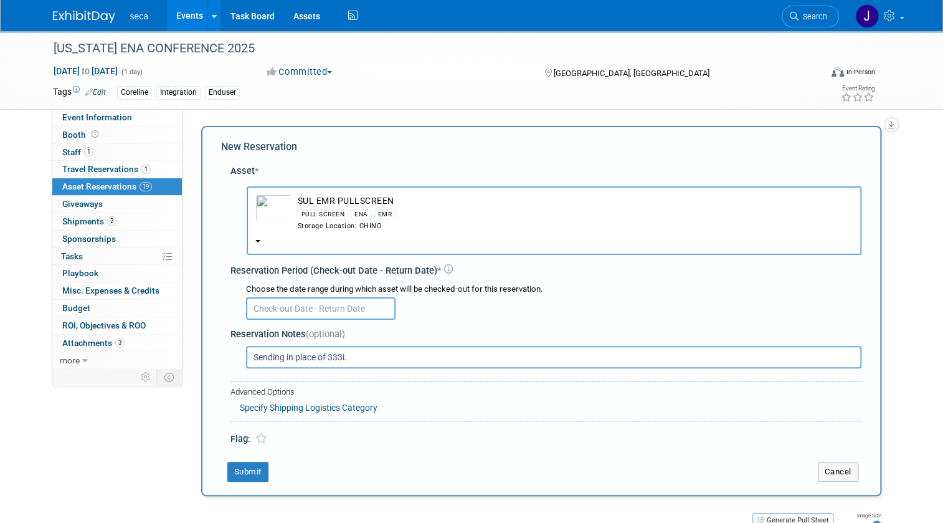
click at [324, 305] on input "text" at bounding box center [320, 308] width 149 height 22
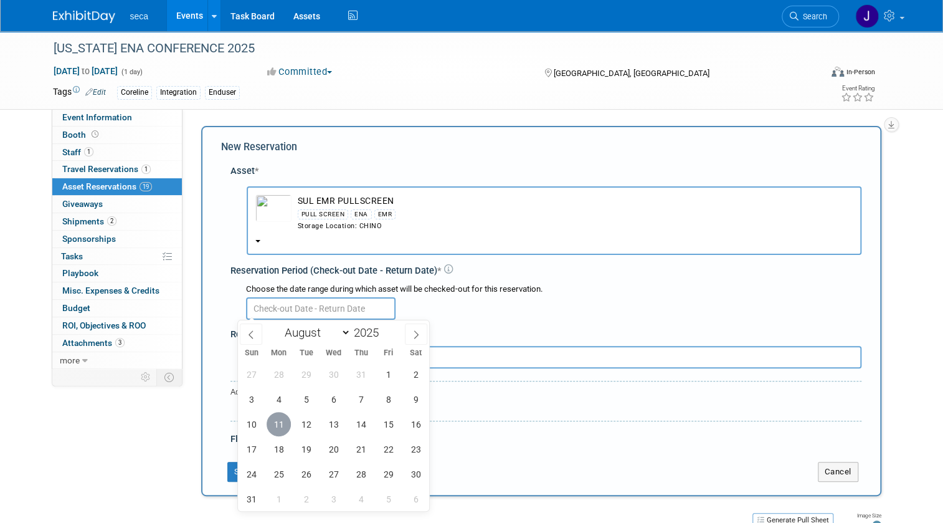
click at [278, 426] on span "11" at bounding box center [279, 424] width 24 height 24
click at [314, 450] on span "19" at bounding box center [306, 449] width 24 height 24
type input "Aug 11, 2025 to Aug 19, 2025"
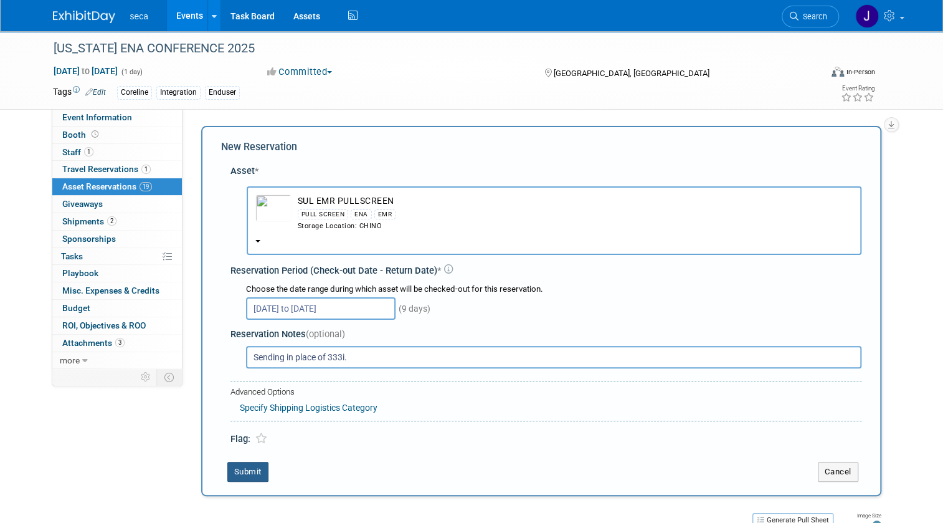
click at [244, 466] on button "Submit" at bounding box center [247, 471] width 41 height 20
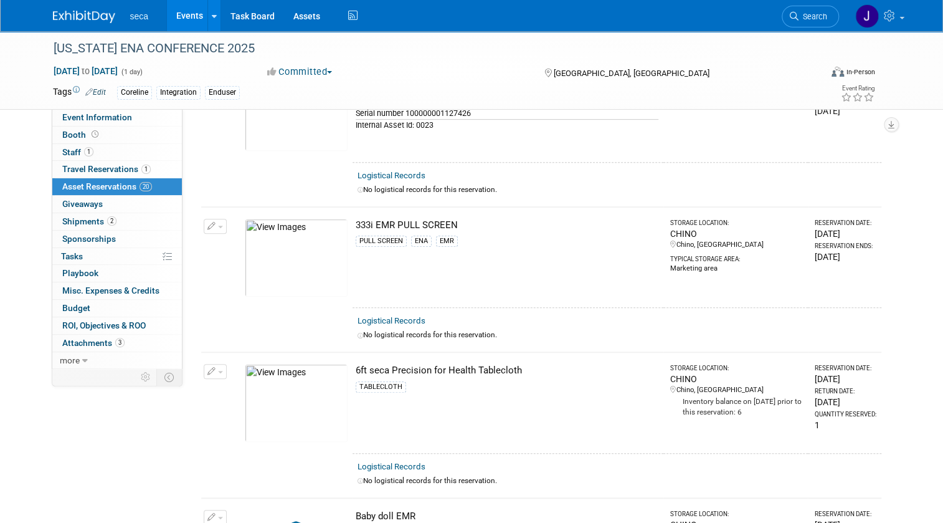
scroll to position [283, 0]
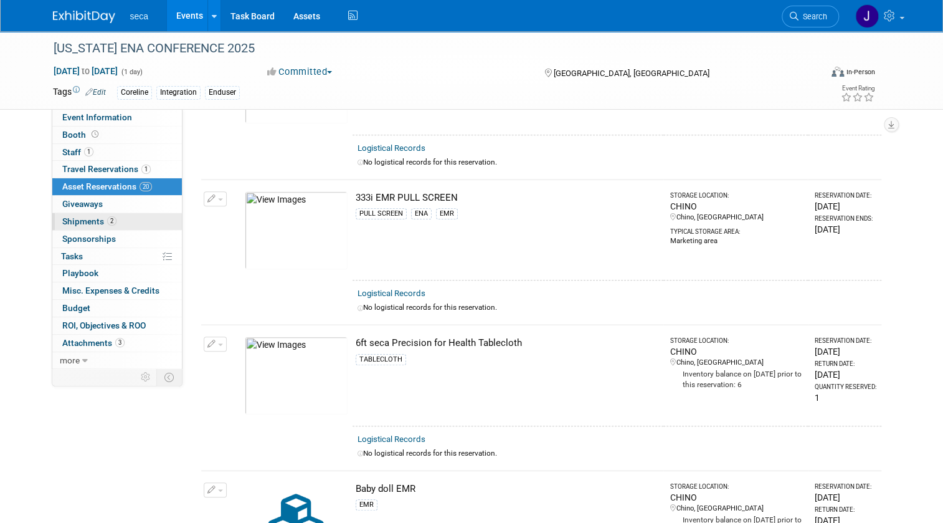
click at [77, 218] on span "Shipments 2" at bounding box center [89, 221] width 54 height 10
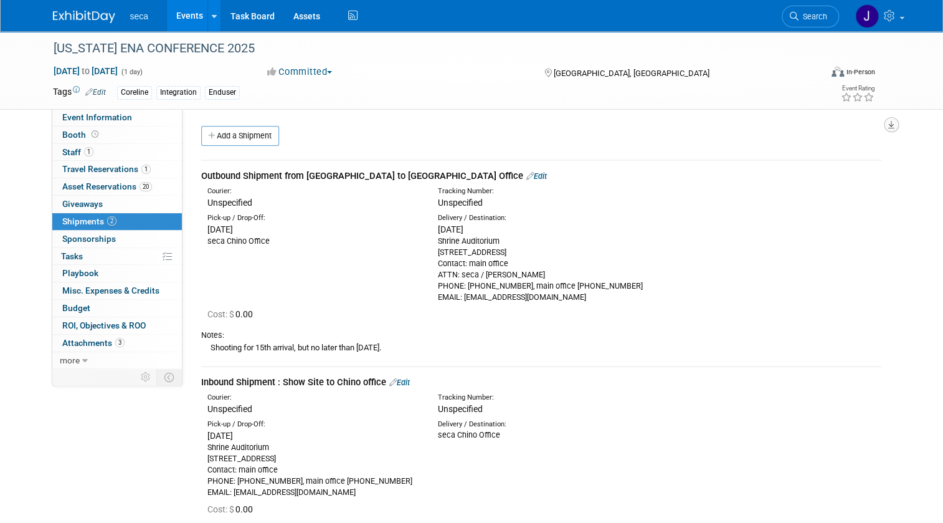
click at [894, 126] on icon "button" at bounding box center [891, 125] width 6 height 8
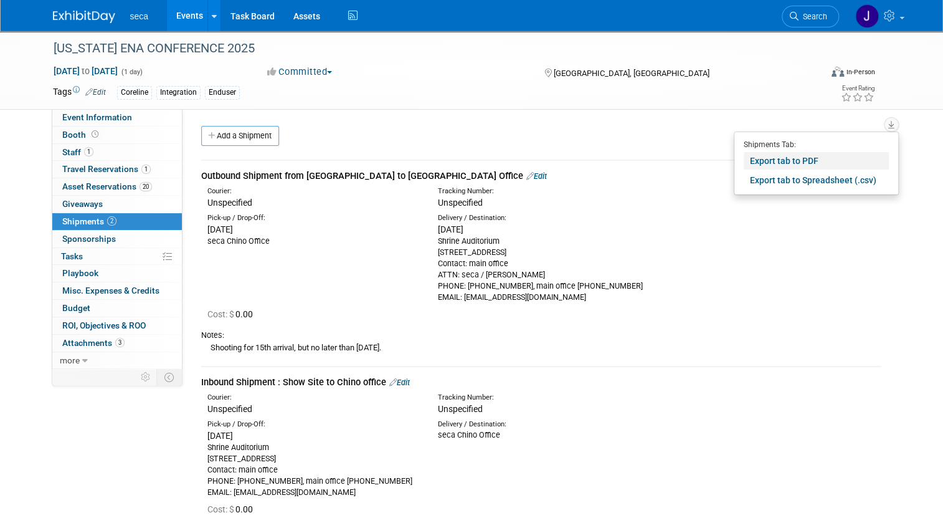
click at [783, 159] on link "Export tab to PDF" at bounding box center [816, 160] width 145 height 17
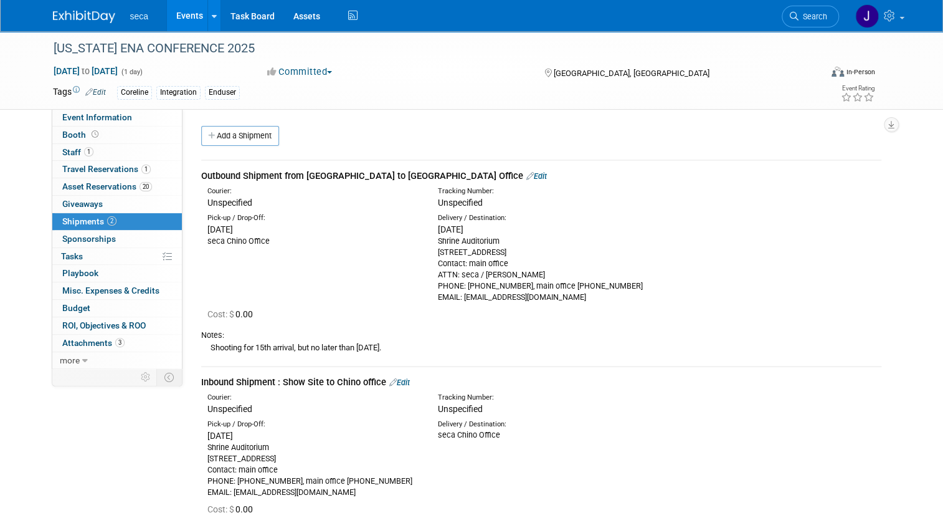
click at [526, 174] on link "Edit" at bounding box center [536, 175] width 21 height 9
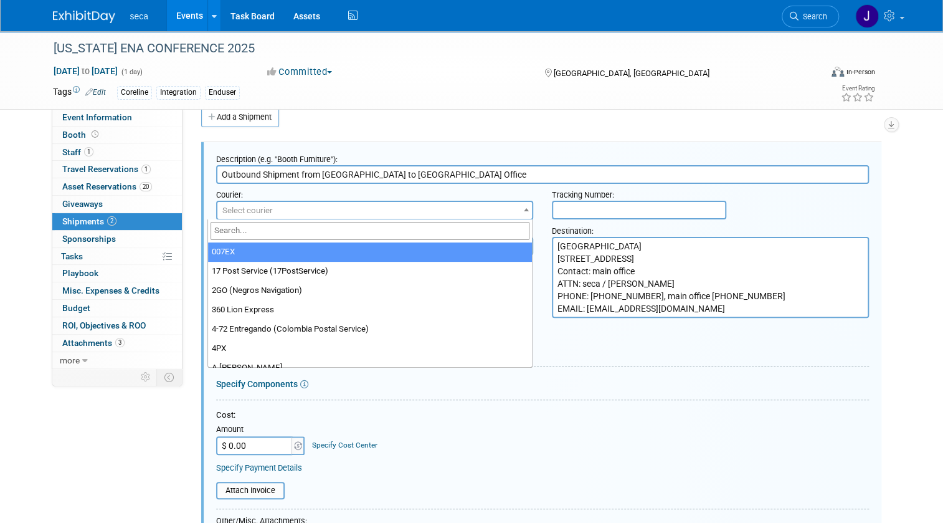
click at [267, 207] on span "Select courier" at bounding box center [374, 210] width 315 height 17
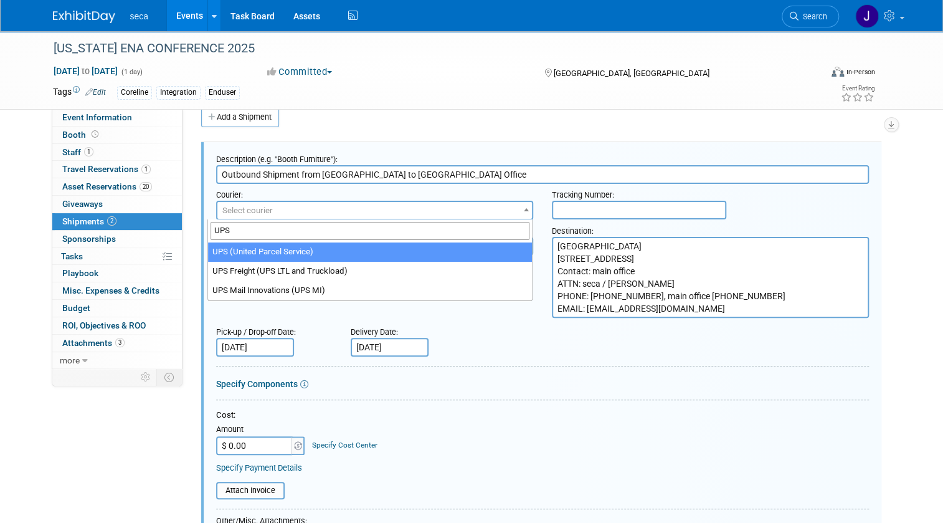
type input "UPS"
select select "508"
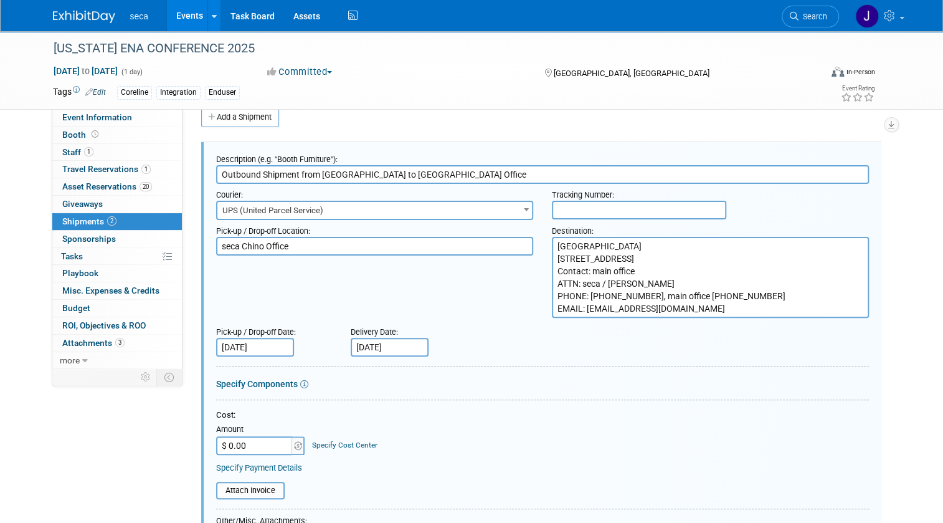
click at [667, 207] on input "text" at bounding box center [639, 210] width 174 height 19
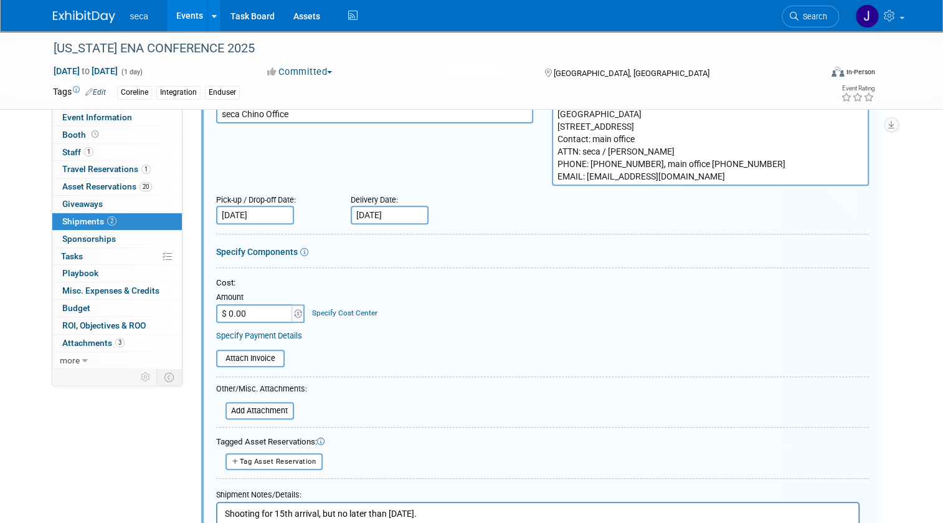
scroll to position [245, 0]
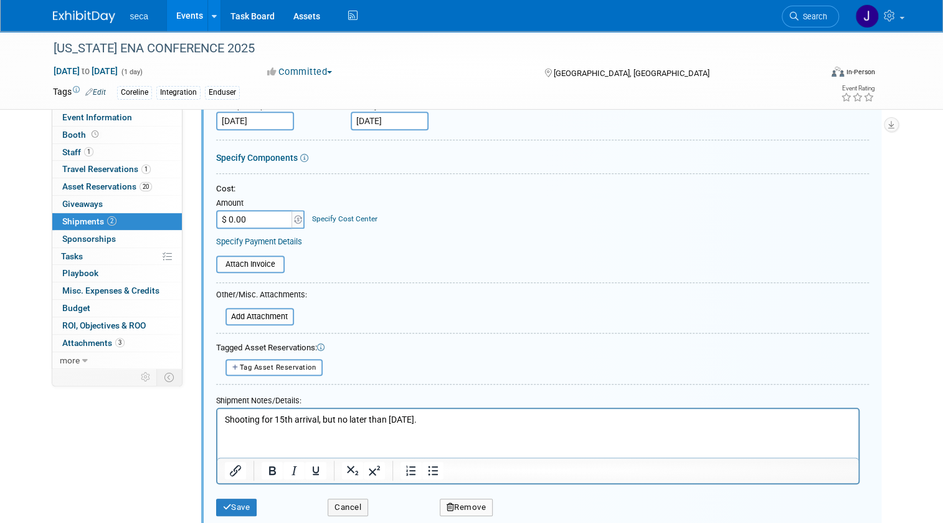
type input "1Z05R8V51269270418"
type input "$ 167.80"
click at [234, 512] on button "Save" at bounding box center [236, 506] width 41 height 17
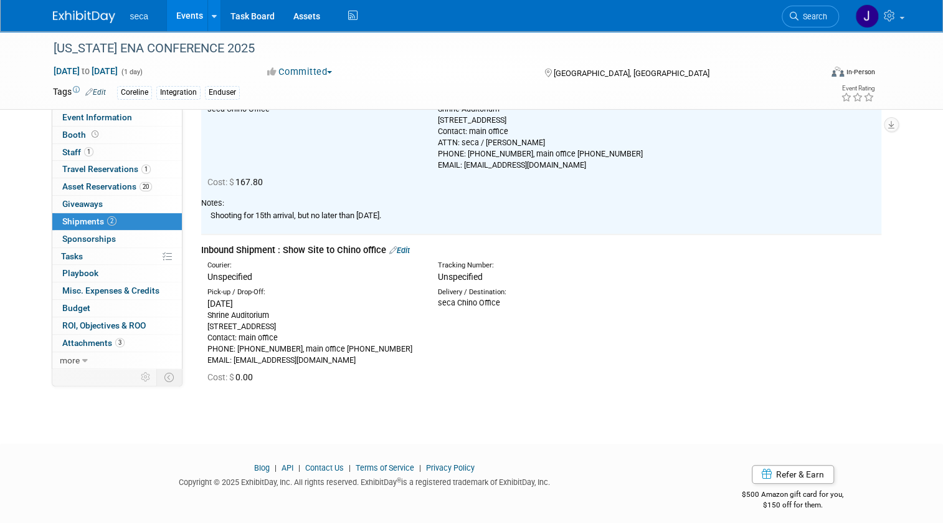
scroll to position [140, 0]
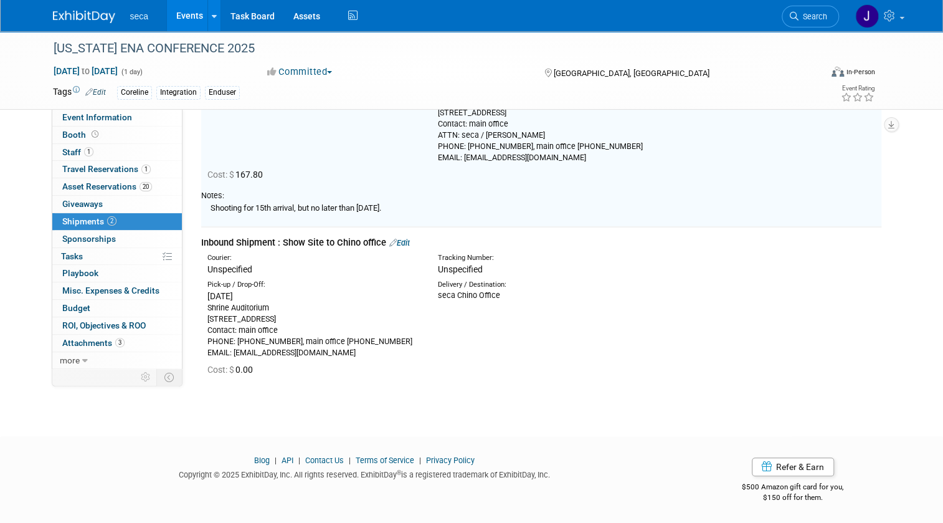
click at [404, 241] on link "Edit" at bounding box center [399, 242] width 21 height 9
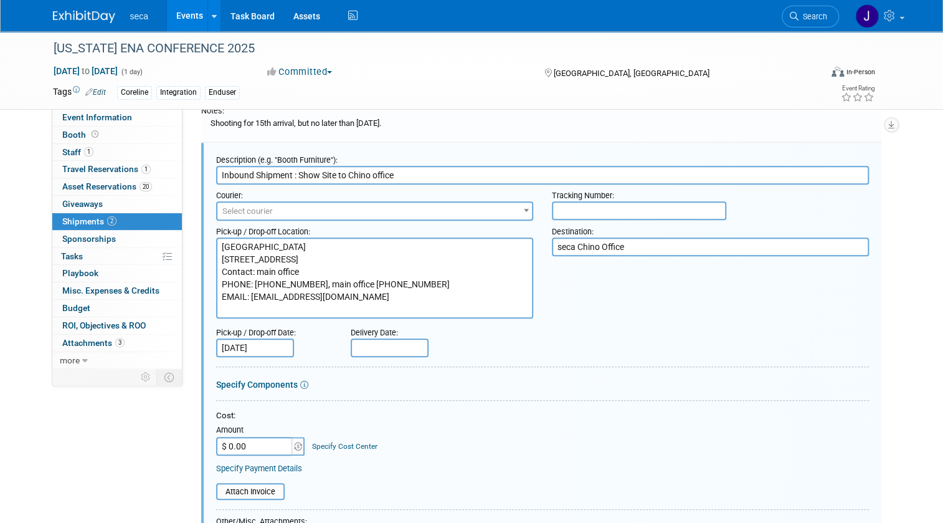
scroll to position [0, 0]
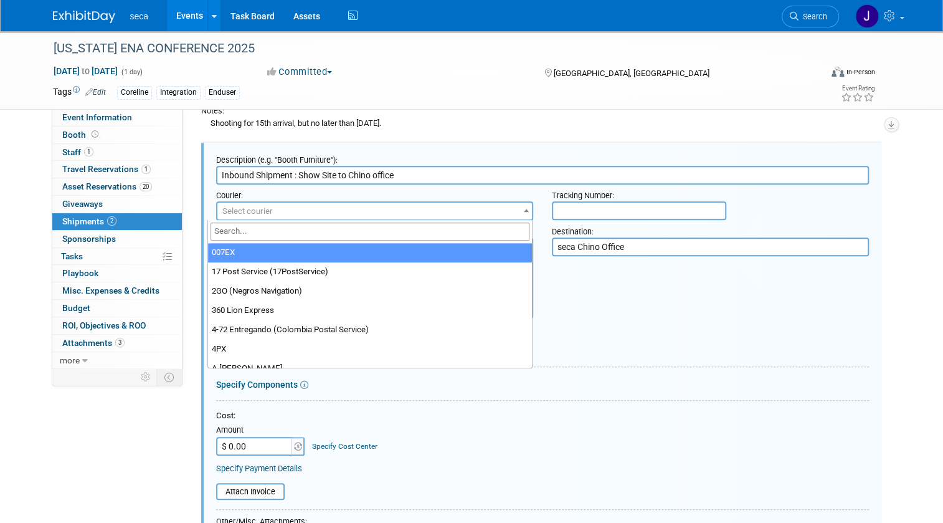
click at [415, 207] on span "Select courier" at bounding box center [374, 210] width 315 height 17
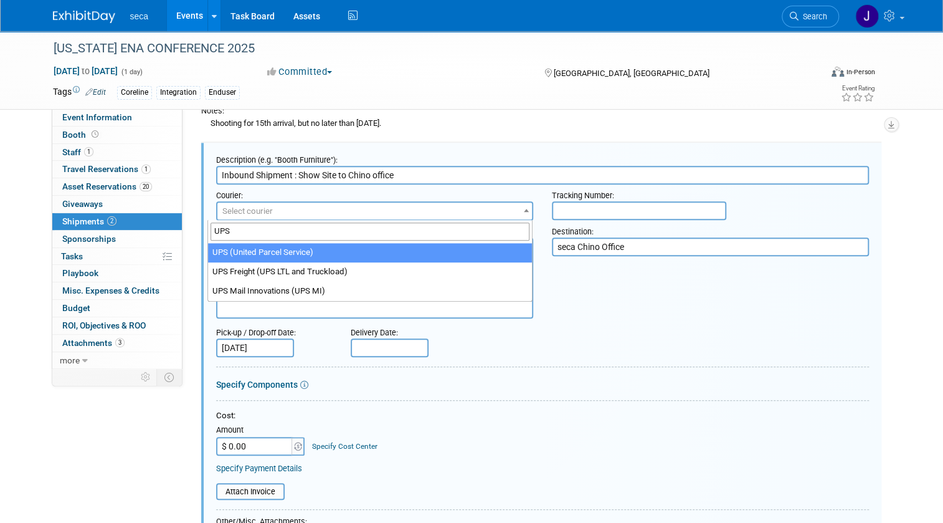
type input "UPS"
select select "508"
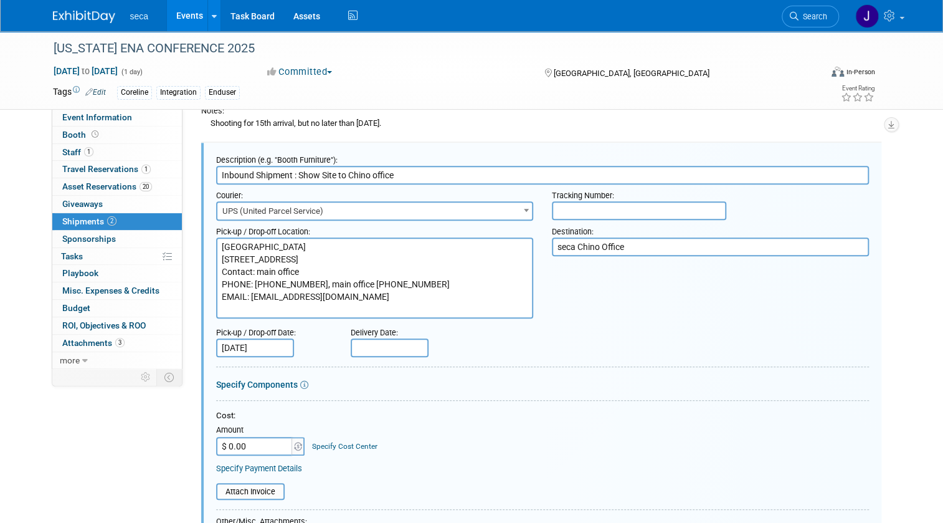
click at [566, 213] on input "text" at bounding box center [639, 210] width 174 height 19
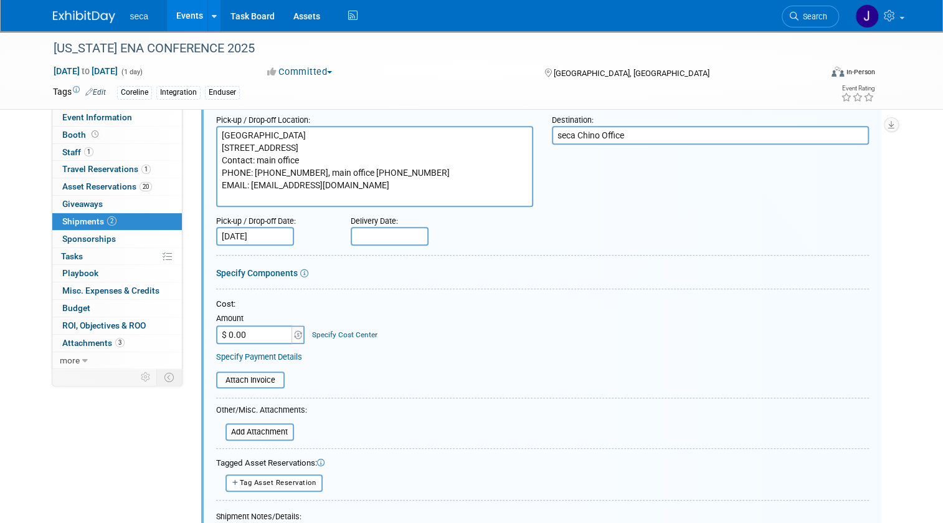
scroll to position [451, 0]
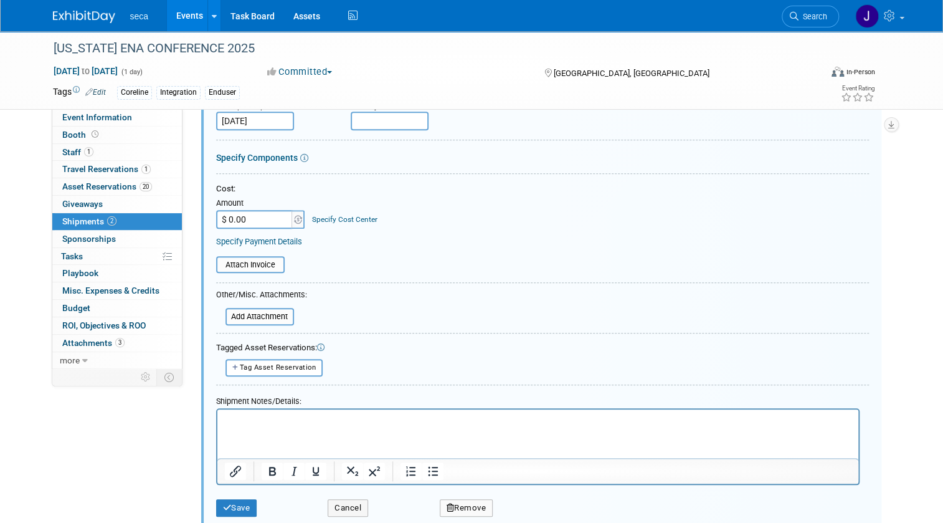
type input "1Z05R8V59068142439"
type input "$ 50.58"
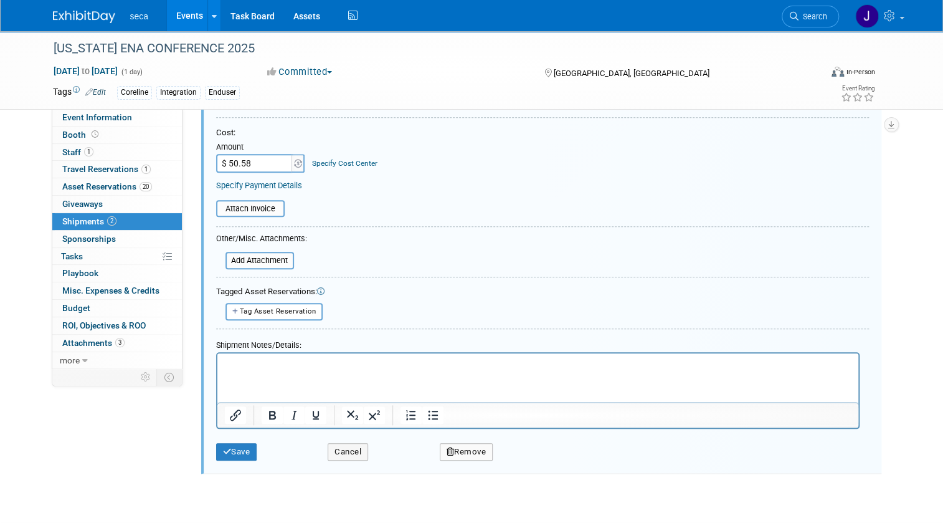
scroll to position [591, 0]
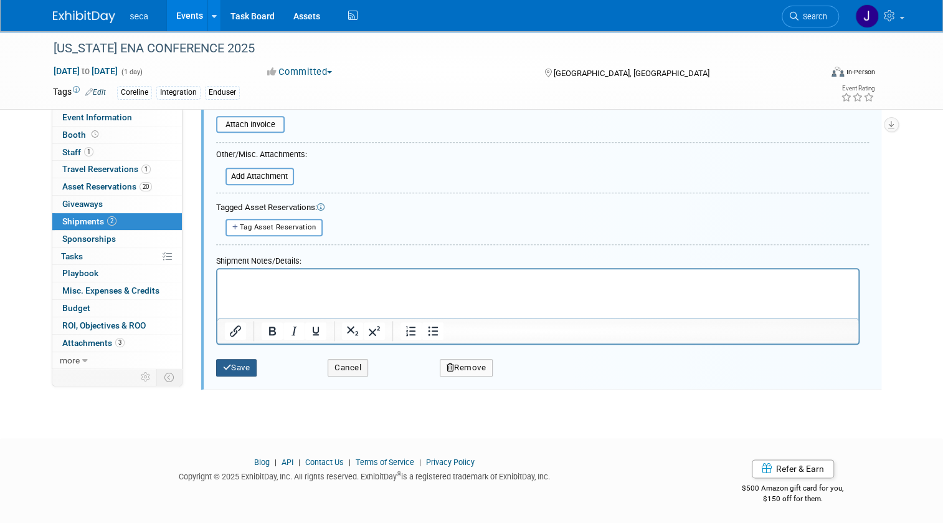
click at [233, 359] on button "Save" at bounding box center [236, 367] width 41 height 17
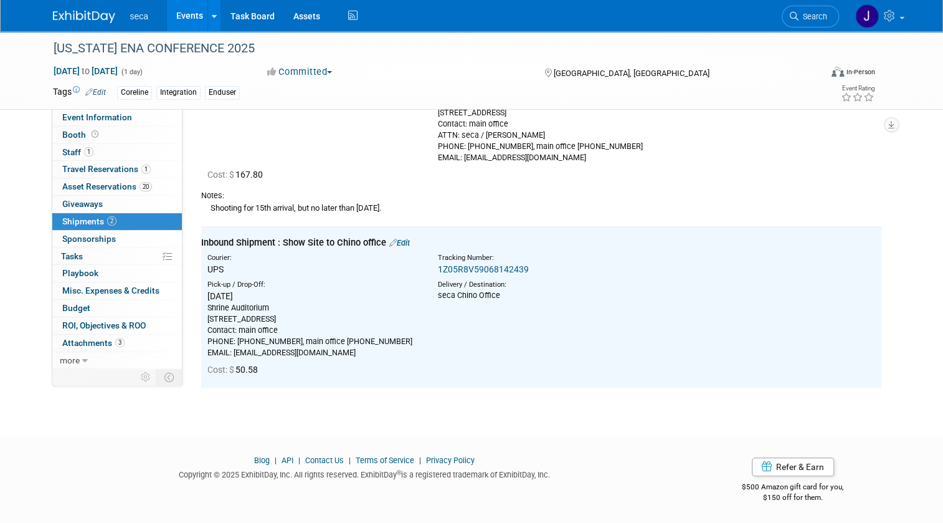
scroll to position [0, 0]
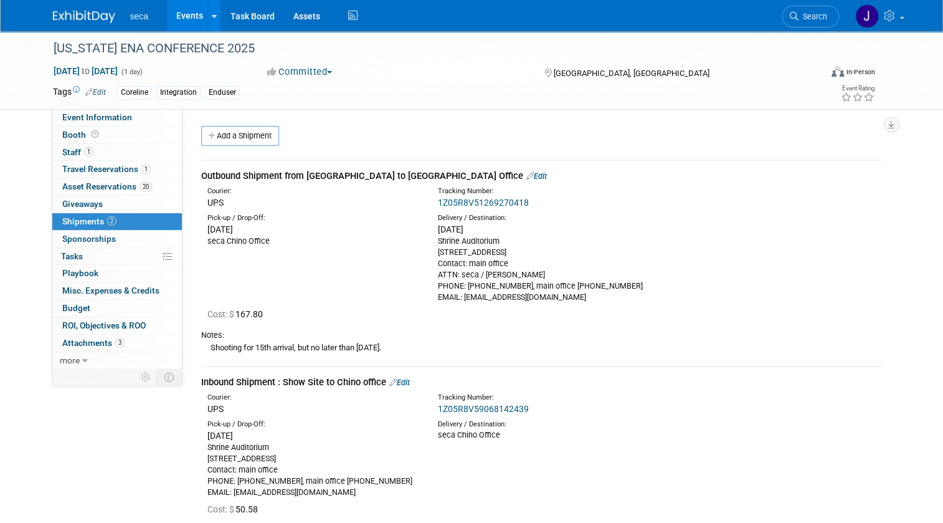
click at [526, 178] on link "Edit" at bounding box center [536, 175] width 21 height 9
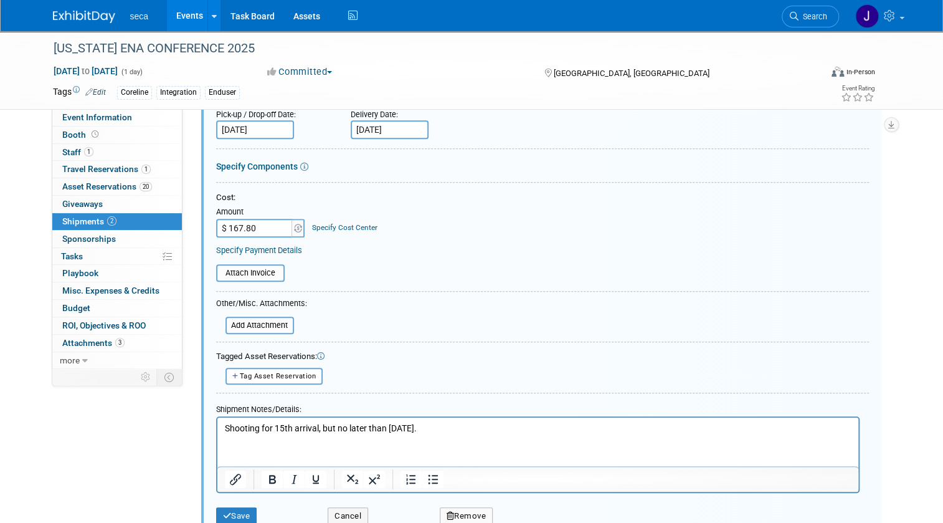
scroll to position [245, 0]
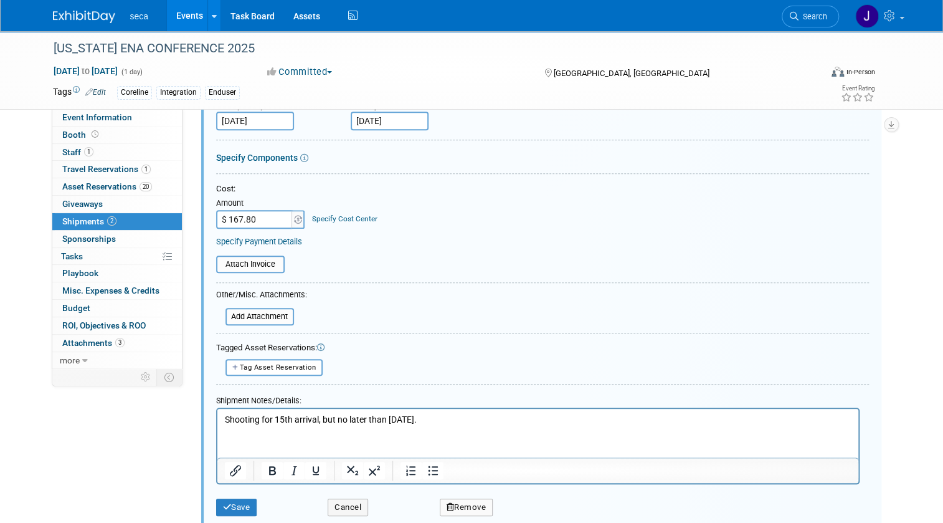
click at [476, 423] on p "Shooting for 15th arrival, but no later than Aug 18th." at bounding box center [537, 420] width 627 height 12
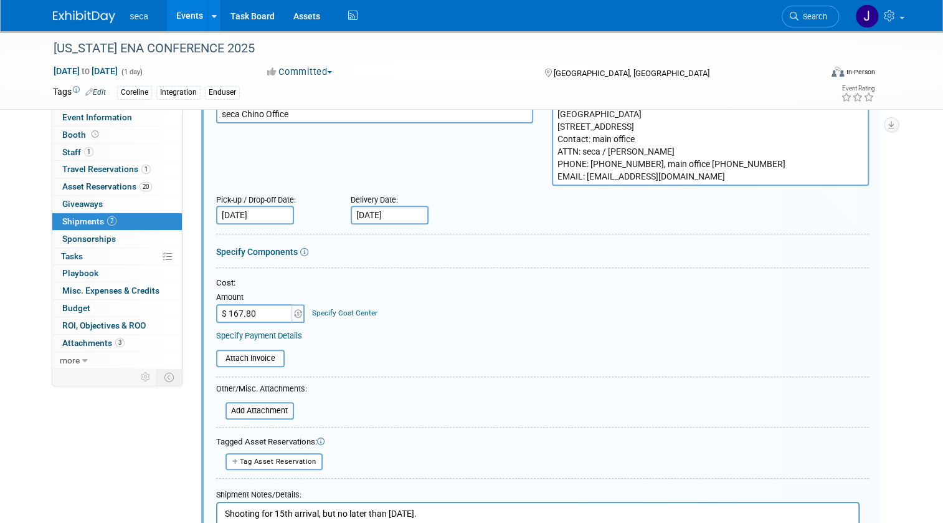
scroll to position [283, 0]
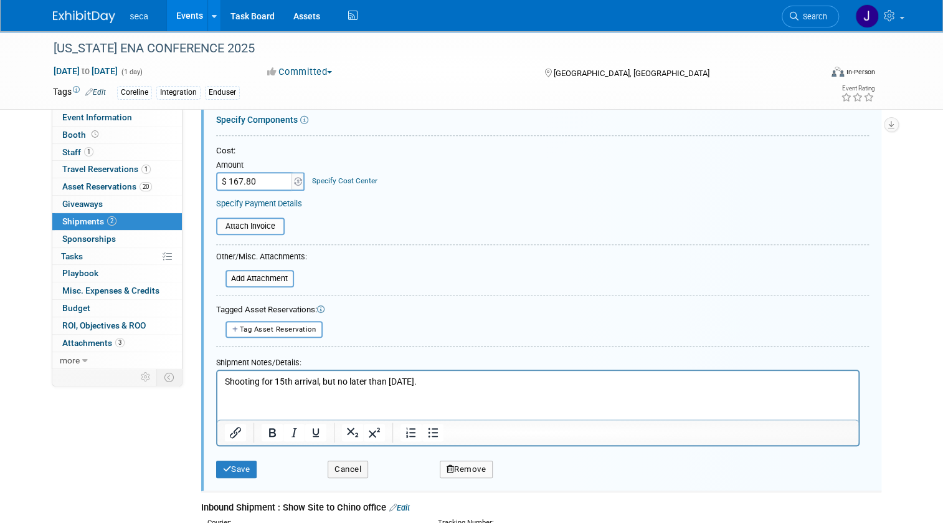
drag, startPoint x: 224, startPoint y: 382, endPoint x: 230, endPoint y: 384, distance: 6.5
click at [225, 382] on p "Shooting for 15th arrival, but no later than Aug 18th." at bounding box center [537, 382] width 627 height 12
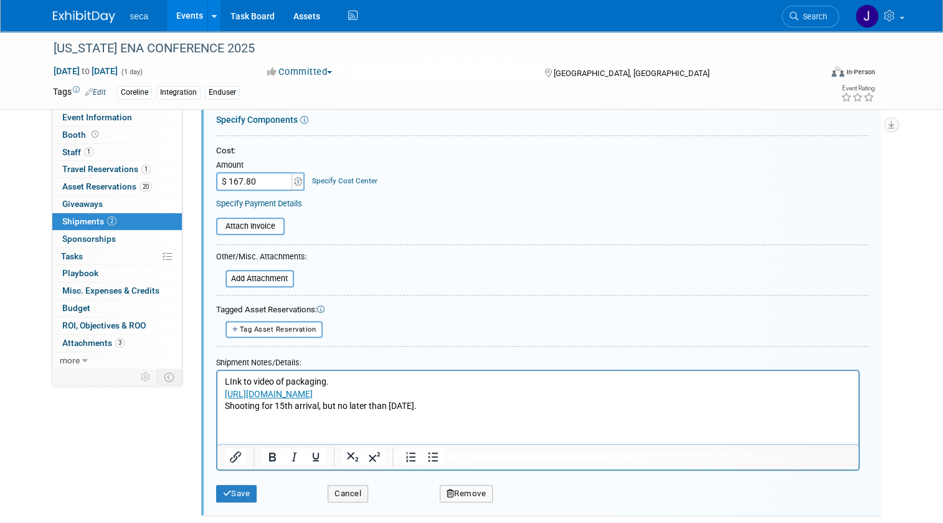
click at [232, 382] on p "LInk to video of packaging." at bounding box center [537, 382] width 627 height 12
click at [228, 494] on button "Save" at bounding box center [236, 493] width 41 height 17
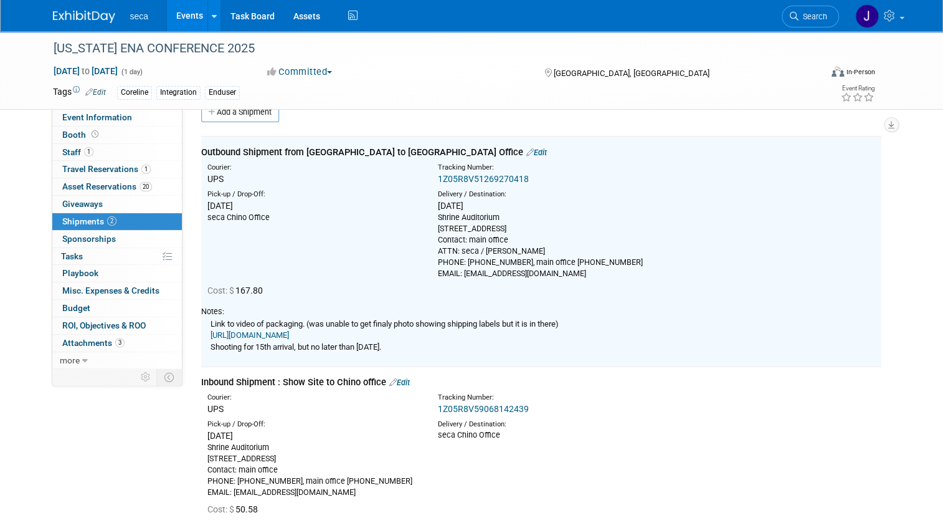
scroll to position [19, 0]
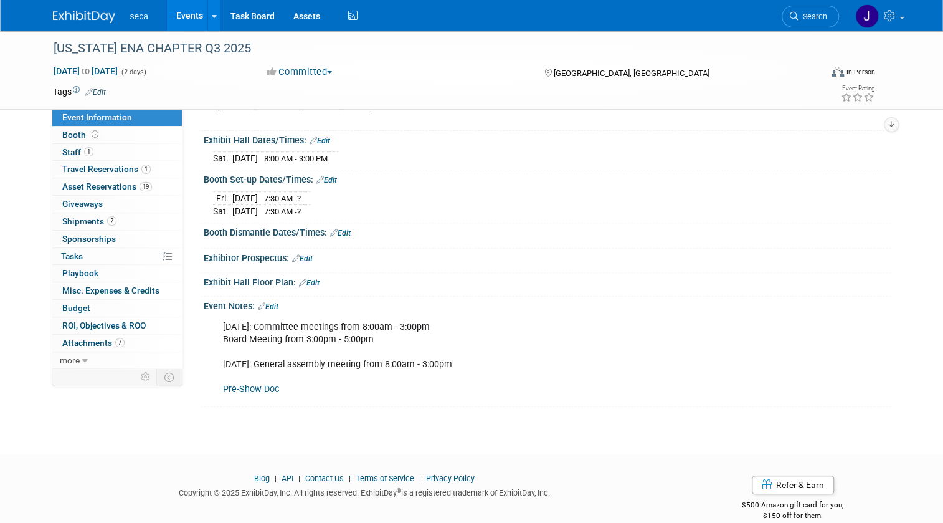
scroll to position [145, 0]
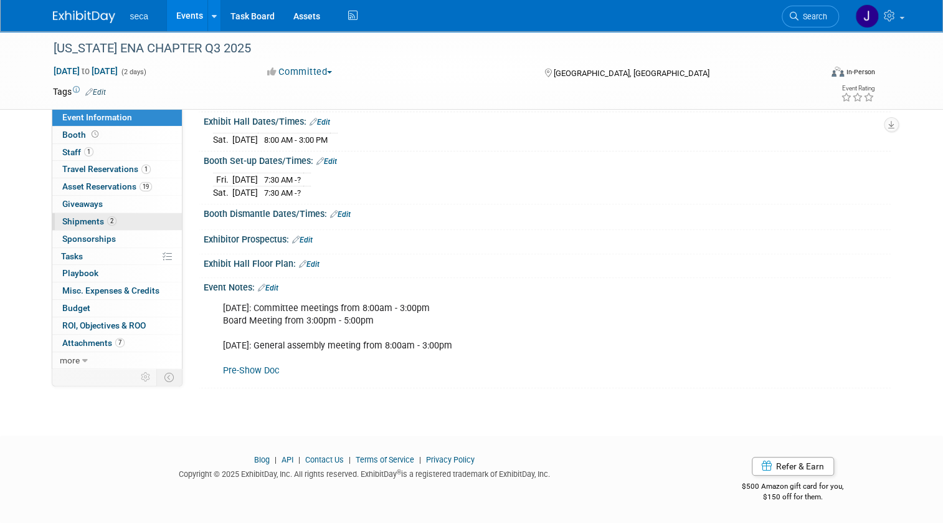
click at [83, 214] on link "2 Shipments 2" at bounding box center [117, 221] width 130 height 17
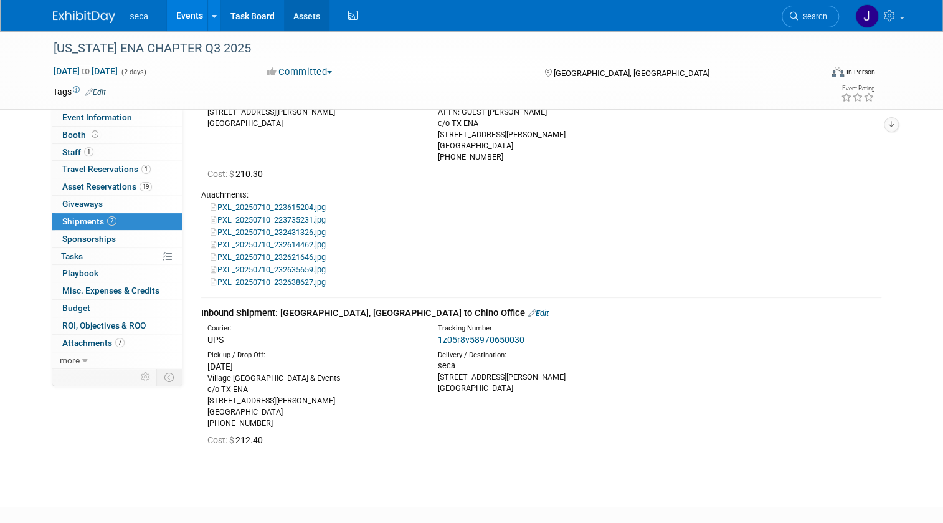
scroll to position [113, 0]
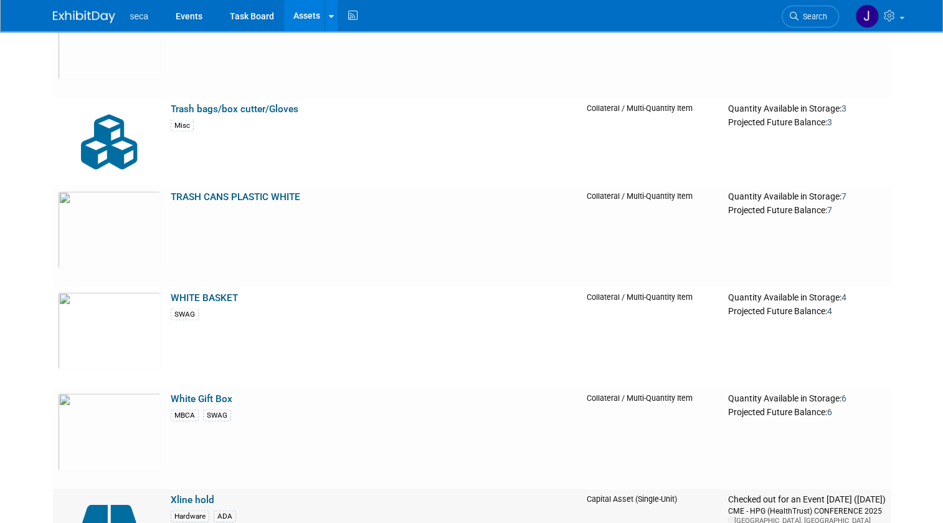
scroll to position [13969, 0]
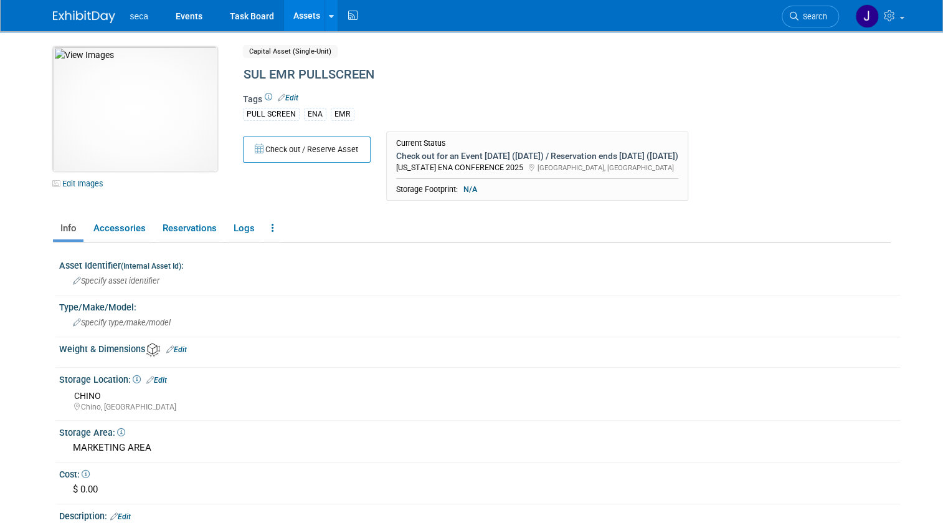
click at [106, 115] on img at bounding box center [135, 109] width 164 height 125
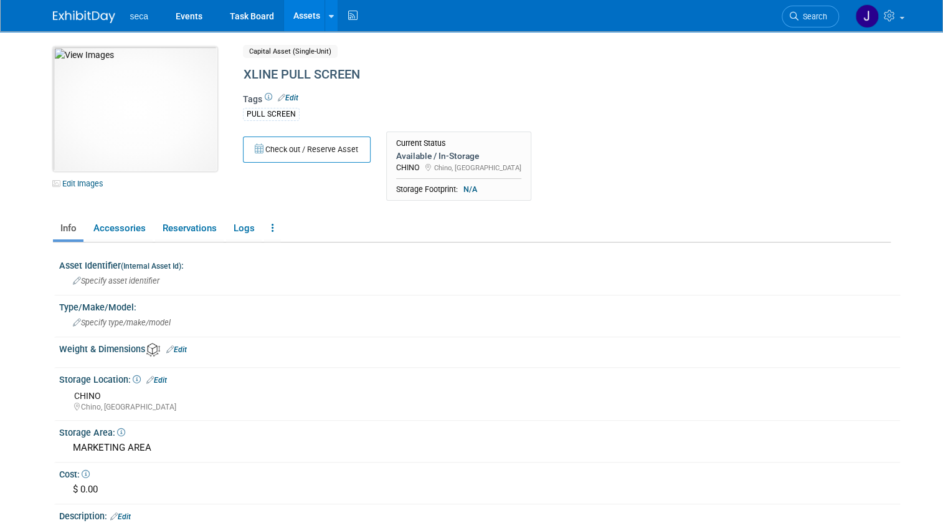
click at [107, 80] on img at bounding box center [135, 109] width 164 height 125
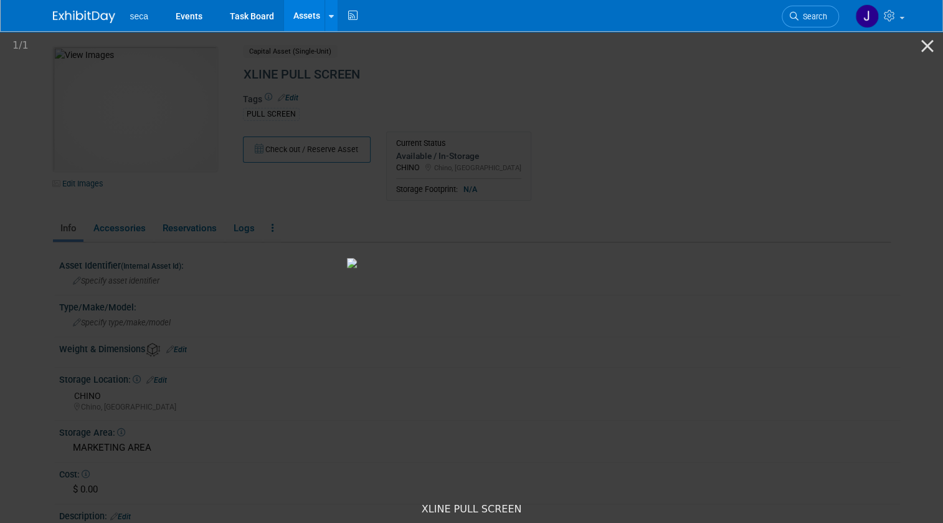
click at [476, 268] on img at bounding box center [471, 263] width 249 height 10
